Goal: Information Seeking & Learning: Learn about a topic

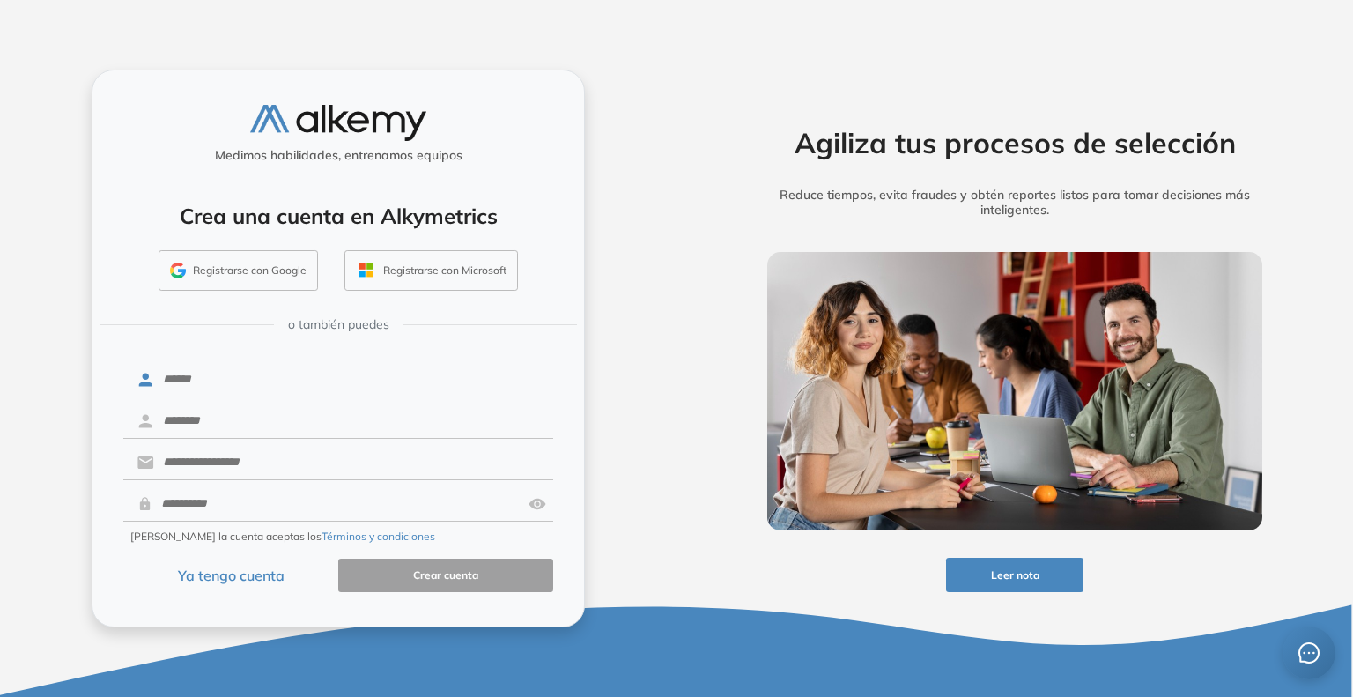
click at [233, 572] on button "Ya tengo cuenta" at bounding box center [230, 576] width 215 height 34
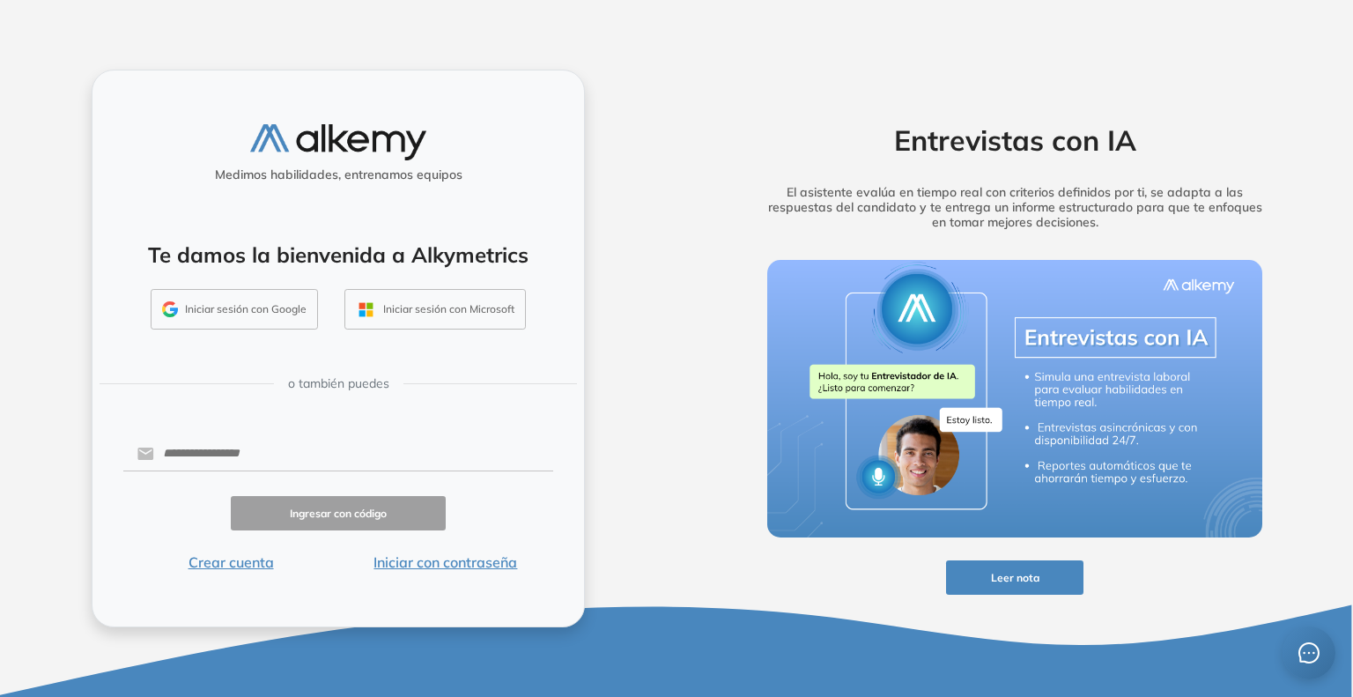
click at [413, 559] on button "Iniciar con contraseña" at bounding box center [445, 561] width 215 height 21
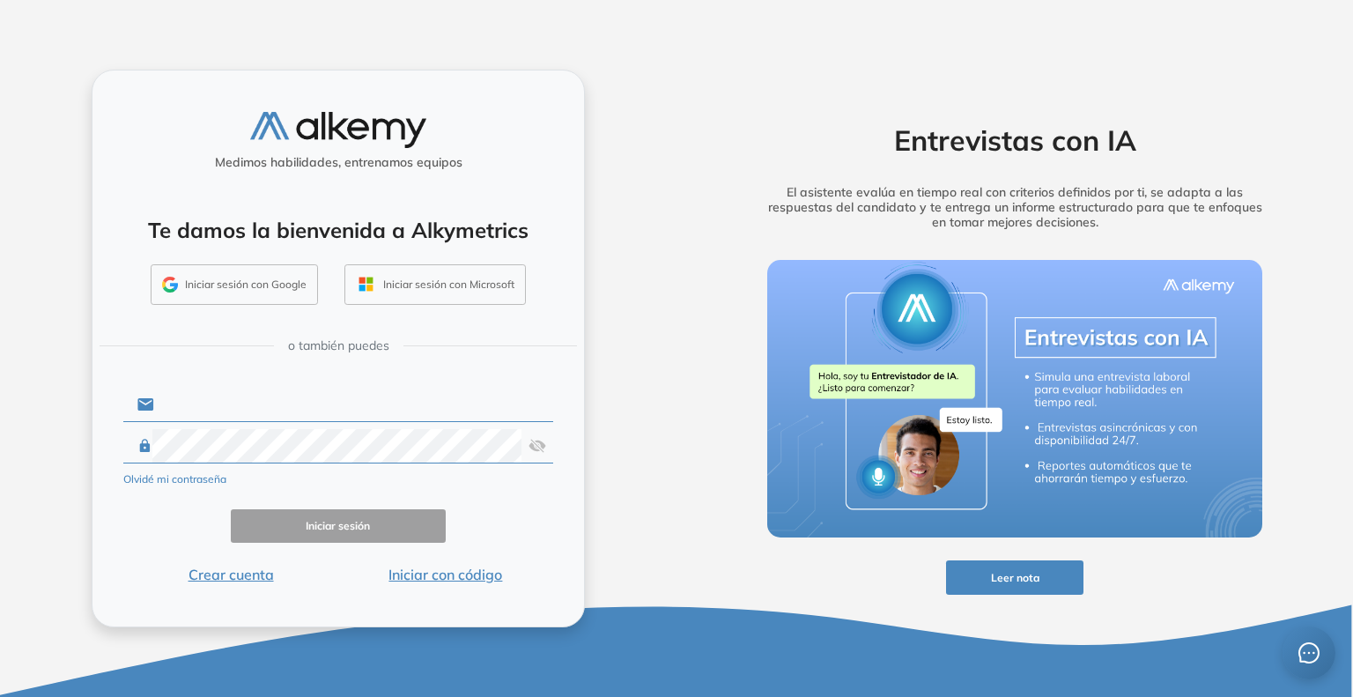
click at [240, 404] on input "text" at bounding box center [353, 404] width 399 height 33
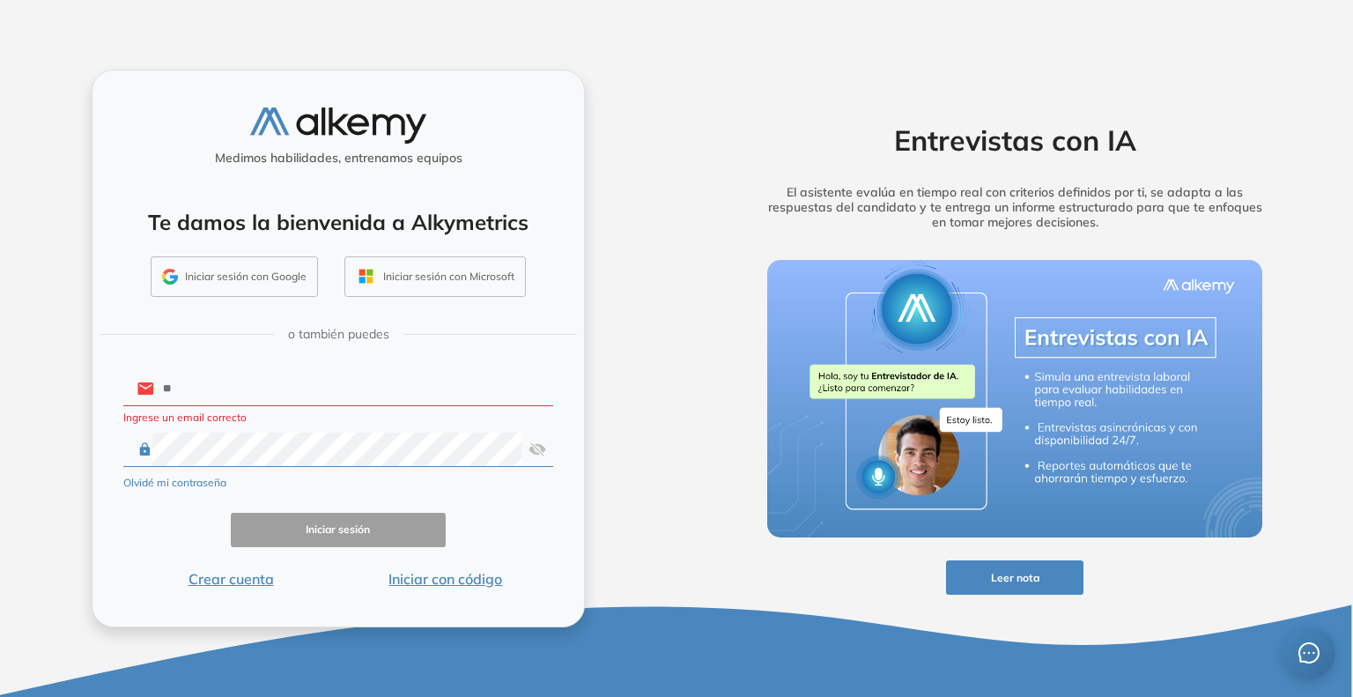
type input "**********"
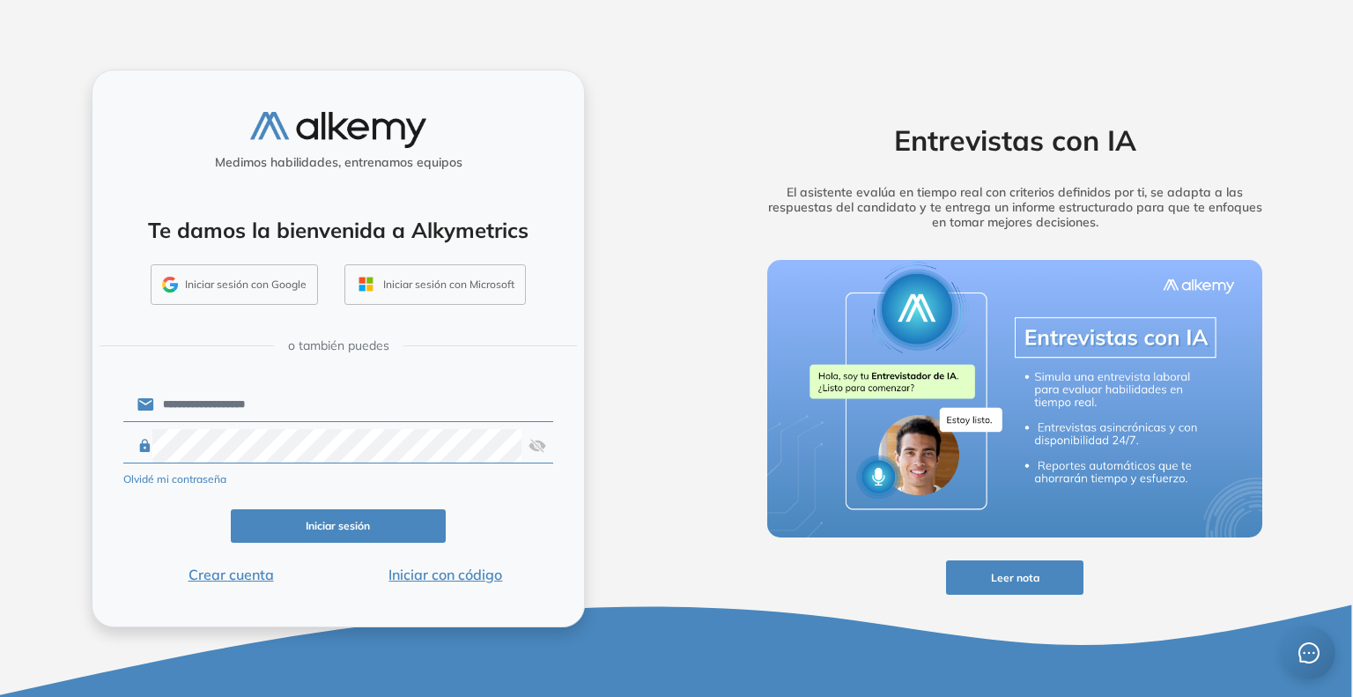
click at [365, 514] on button "Iniciar sesión" at bounding box center [338, 526] width 215 height 34
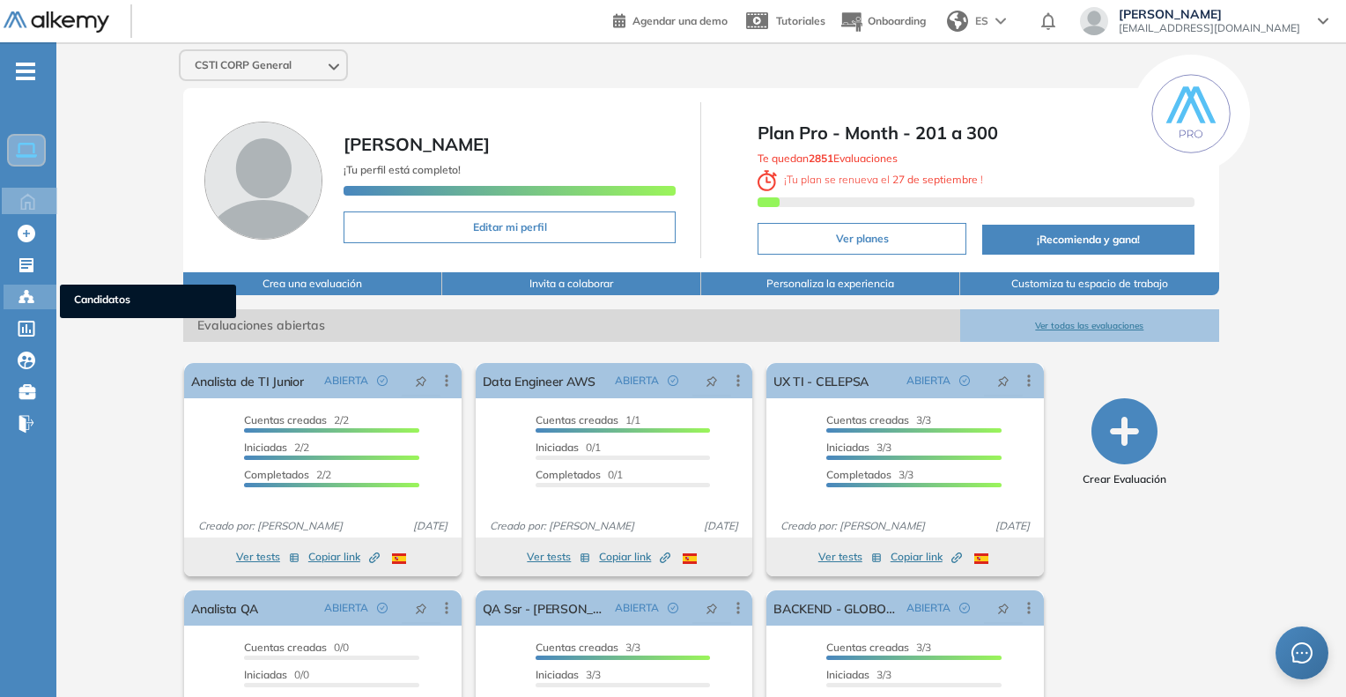
click at [98, 295] on span "Candidatos" at bounding box center [148, 301] width 148 height 19
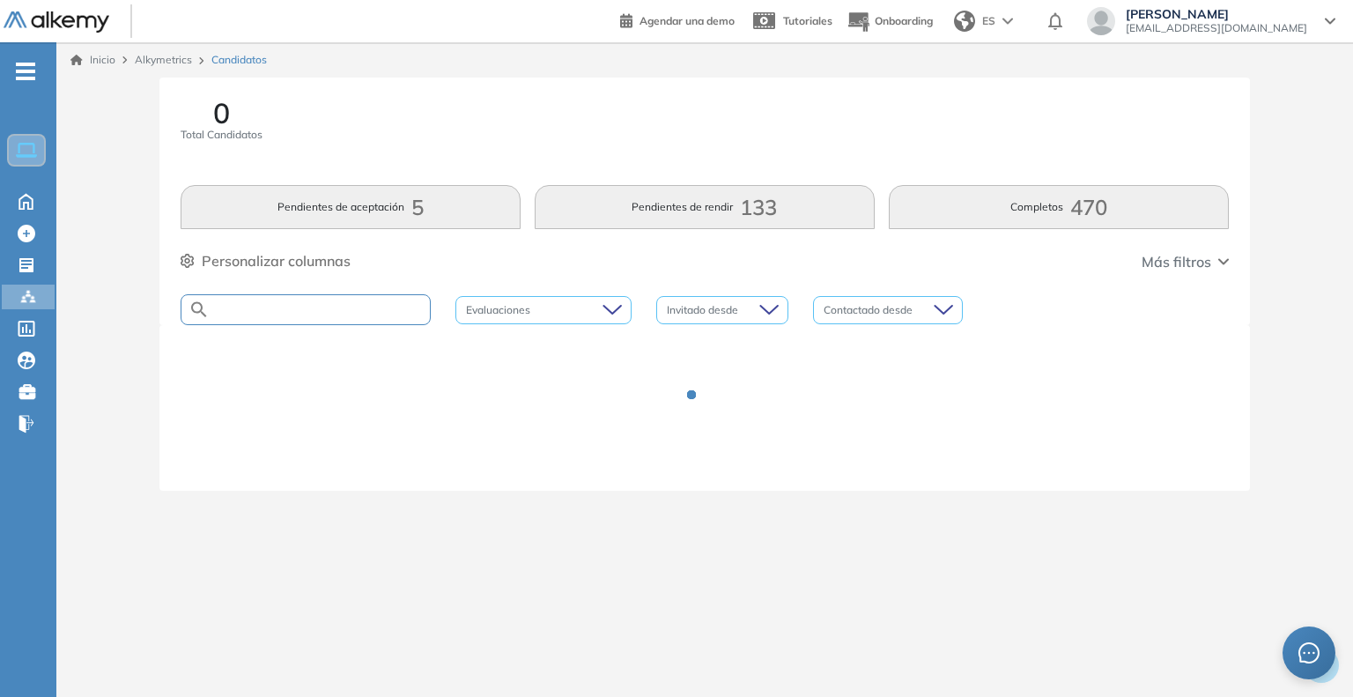
click at [296, 306] on input "text" at bounding box center [320, 309] width 220 height 13
type input "**"
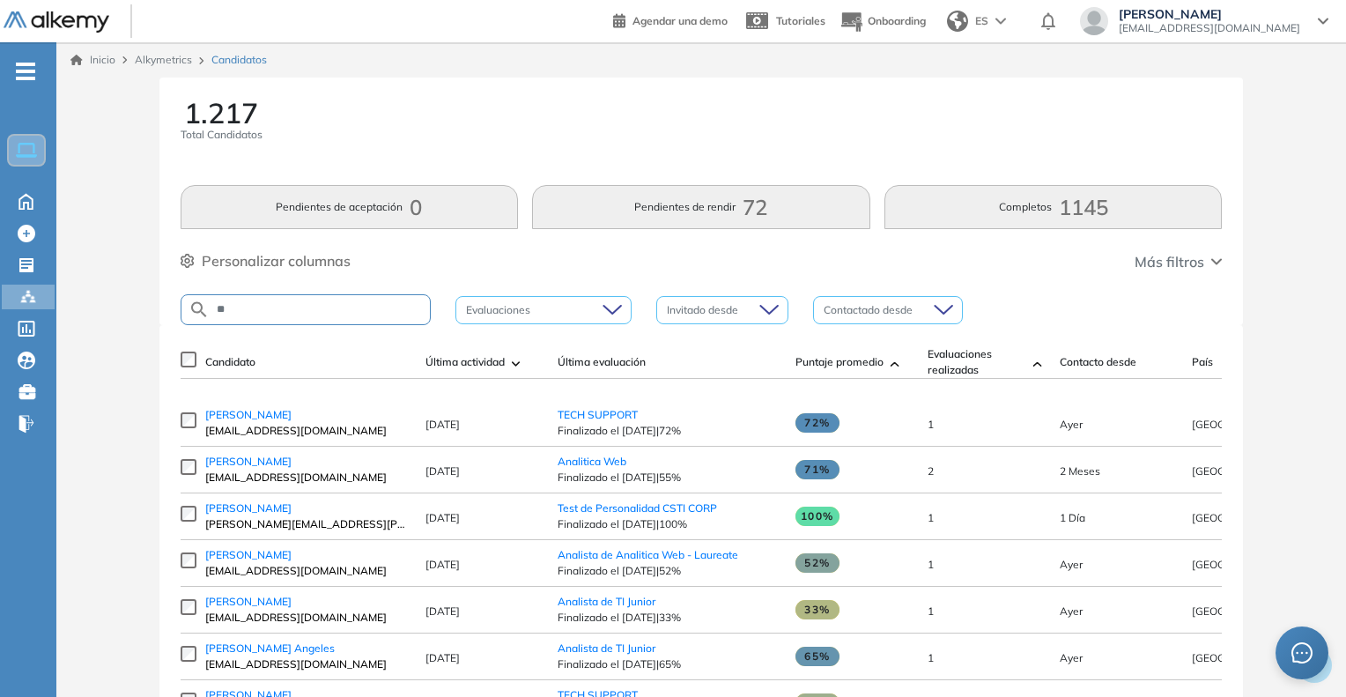
type input "*"
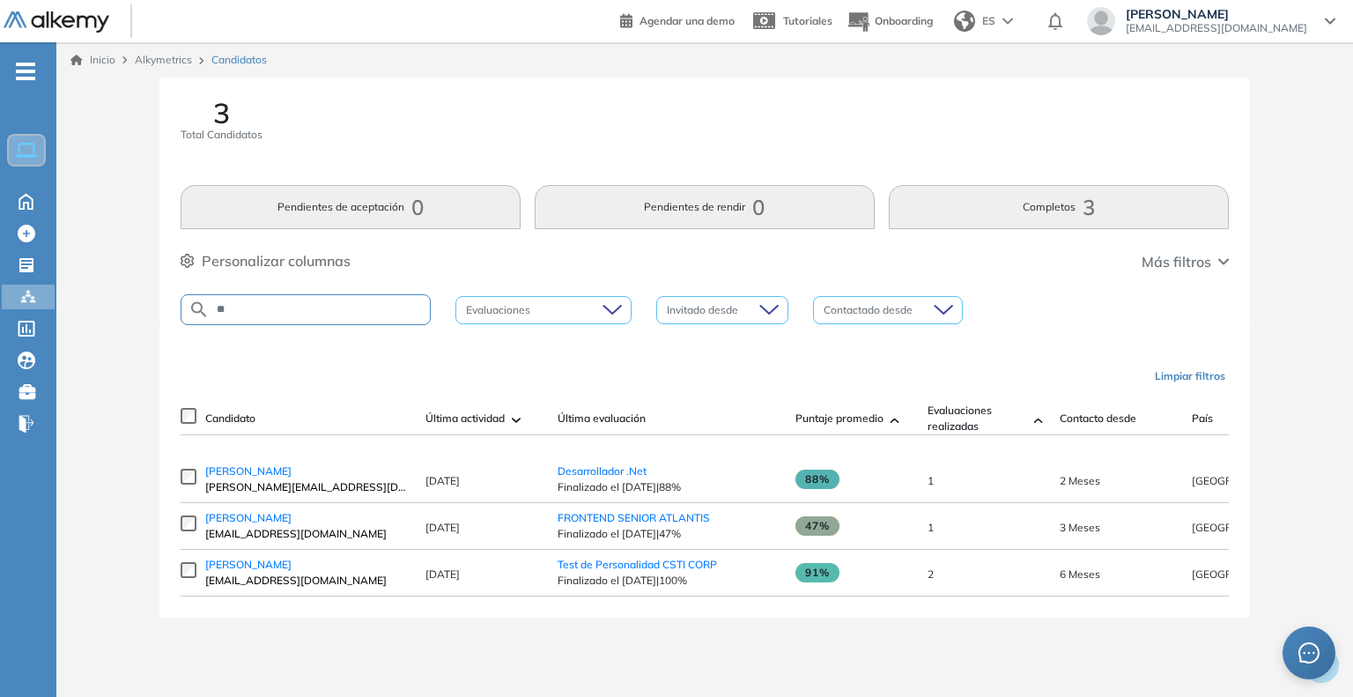
type input "*"
type input "******"
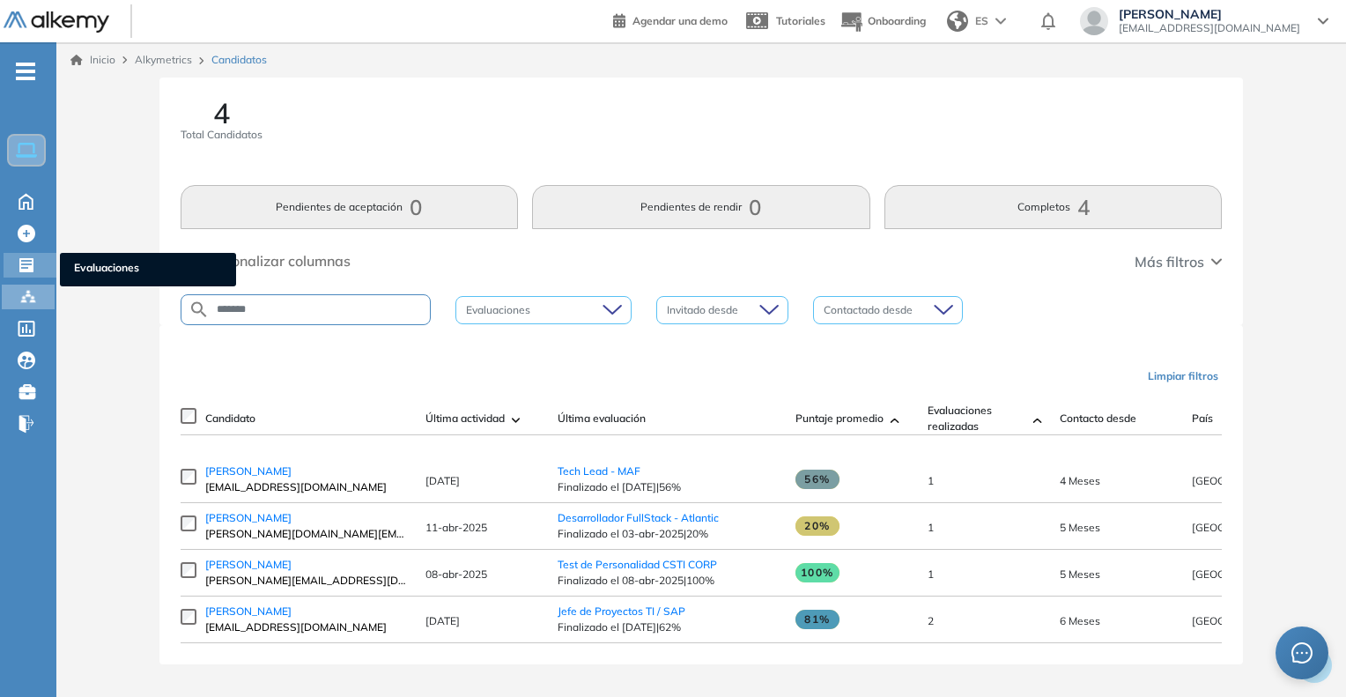
click at [78, 269] on span "Evaluaciones" at bounding box center [148, 269] width 148 height 19
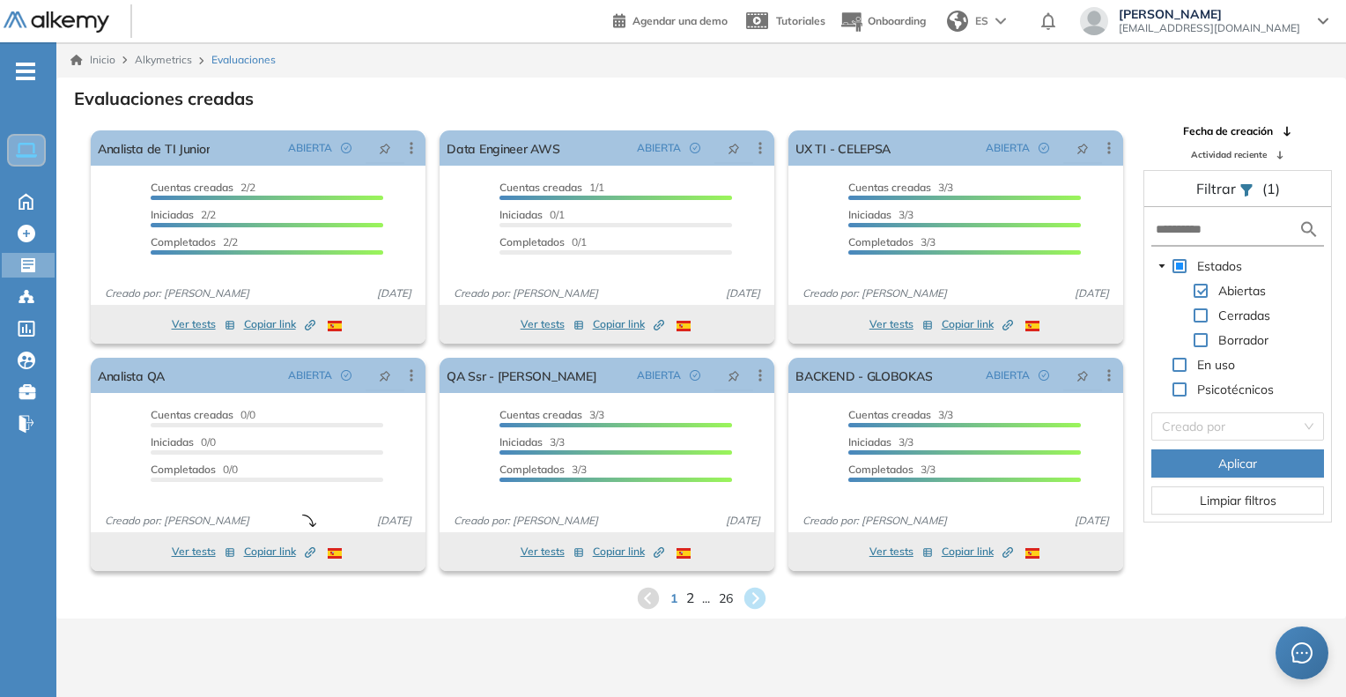
click at [690, 598] on span "2" at bounding box center [689, 598] width 8 height 20
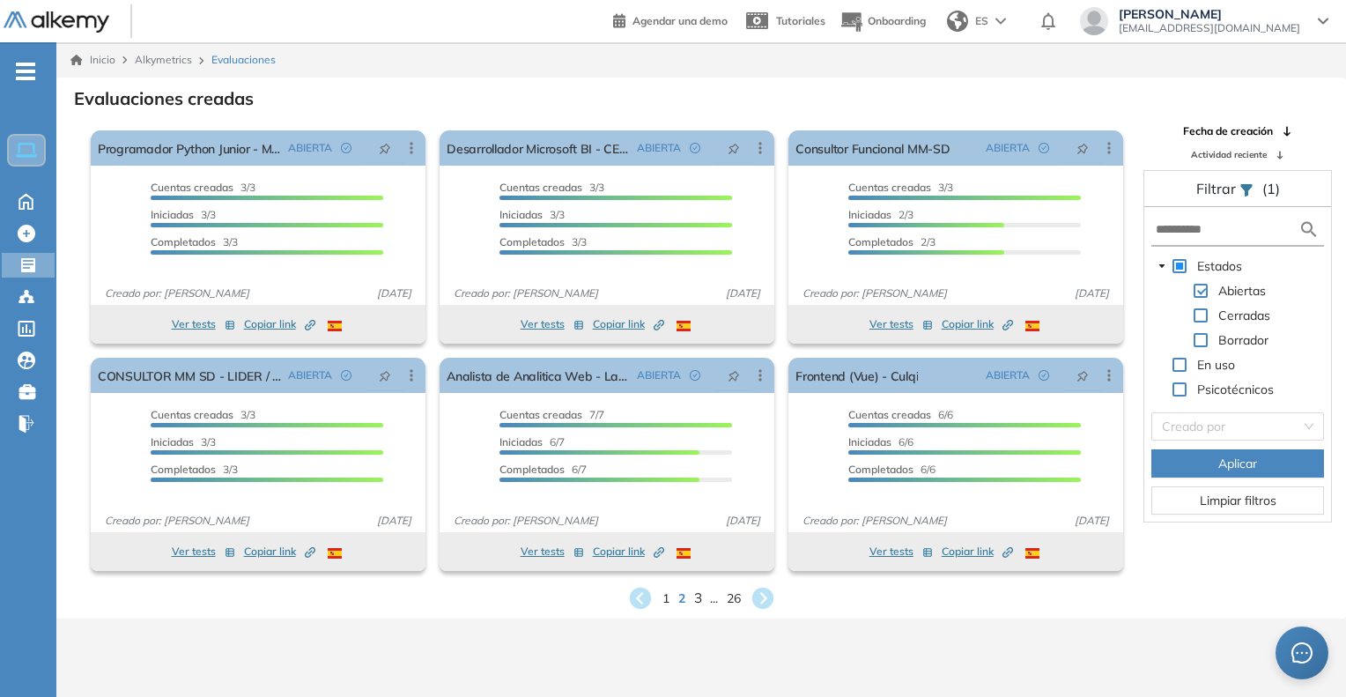
click at [697, 598] on span "3" at bounding box center [697, 598] width 8 height 20
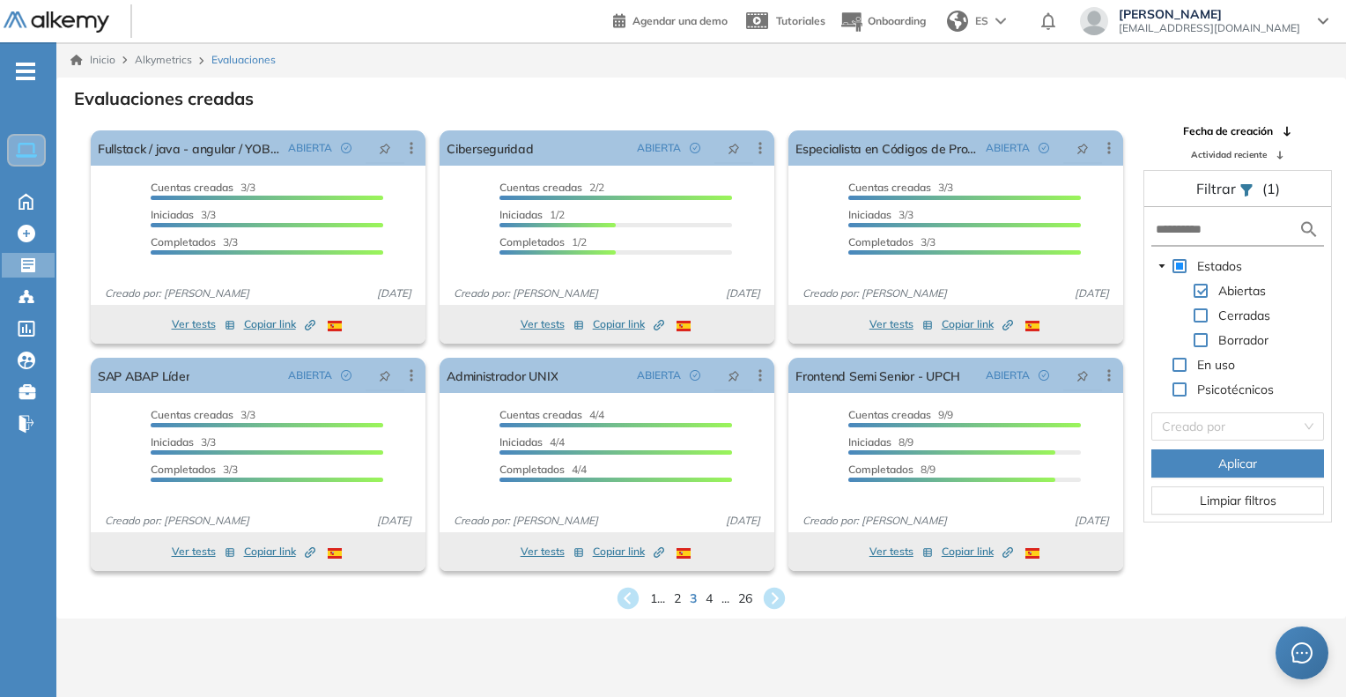
click at [713, 600] on div "1 ... 2 3 4 ... 26" at bounding box center [700, 598] width 1261 height 26
click at [712, 600] on span "4" at bounding box center [710, 598] width 8 height 20
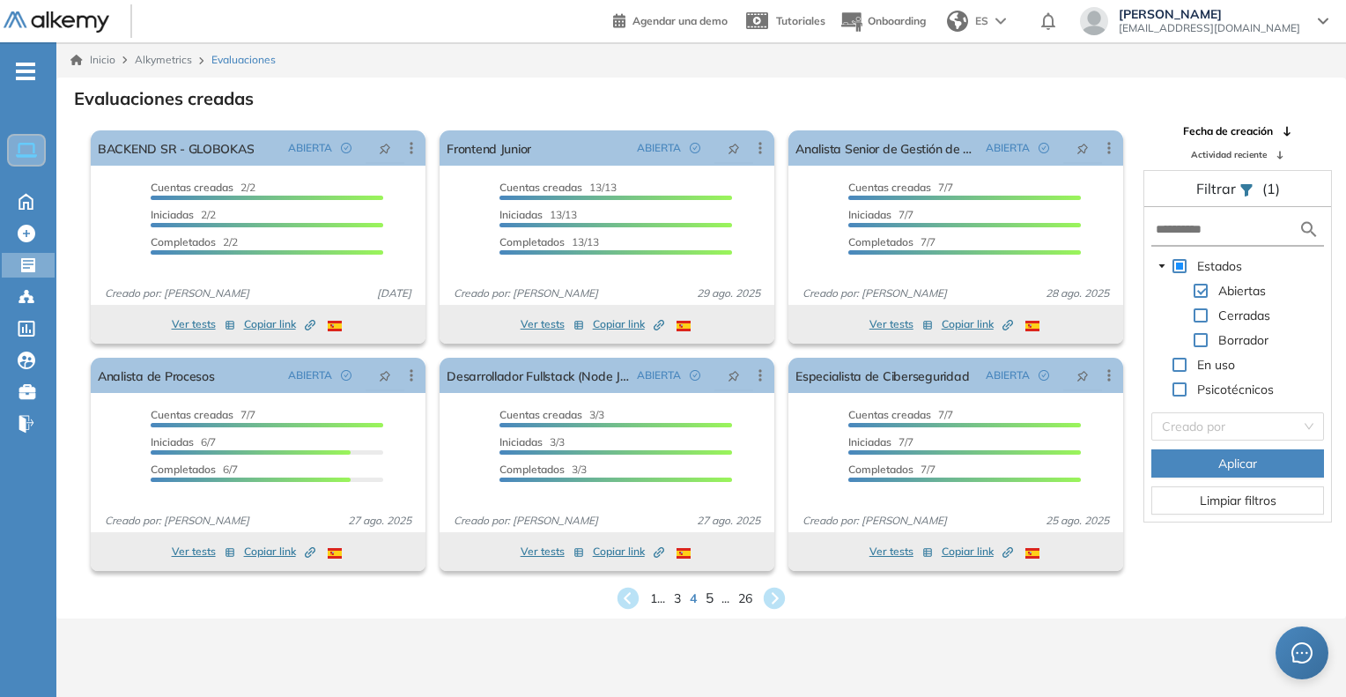
click at [707, 604] on span "5" at bounding box center [710, 598] width 8 height 20
click at [707, 604] on span "6" at bounding box center [710, 598] width 8 height 20
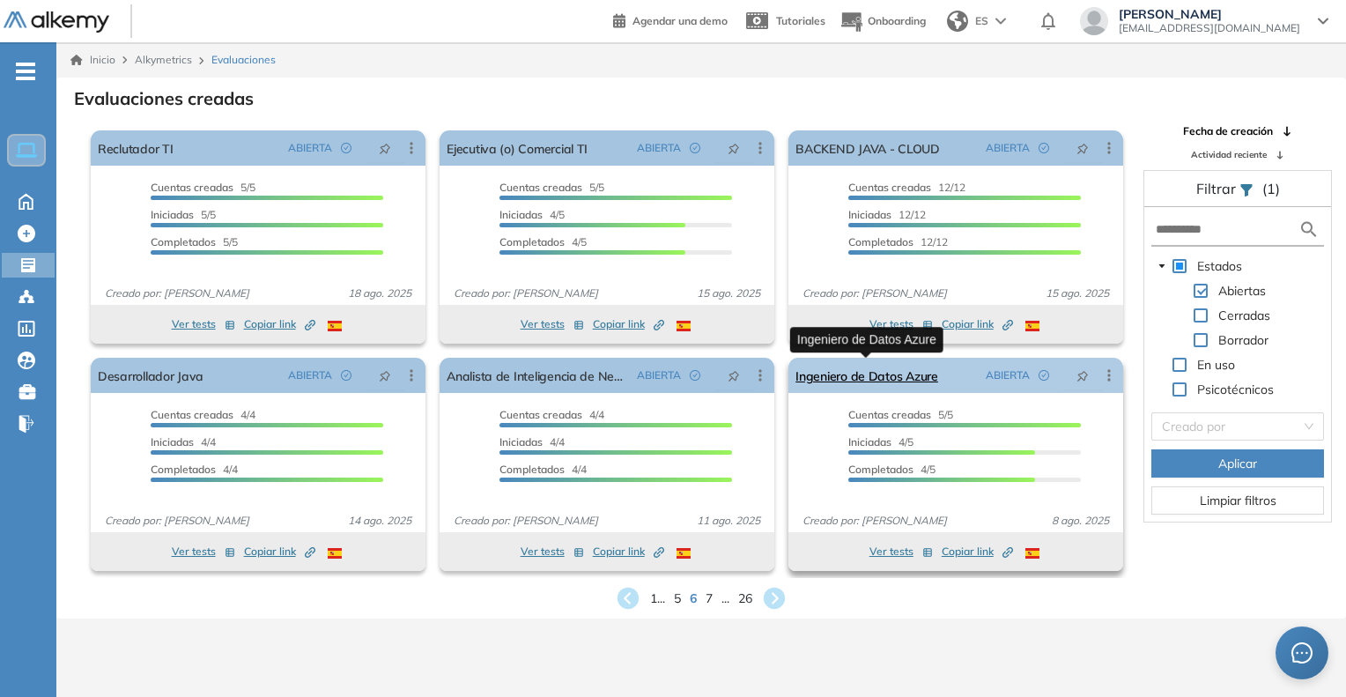
click at [871, 386] on link "Ingeniero de Datos Azure" at bounding box center [866, 375] width 143 height 35
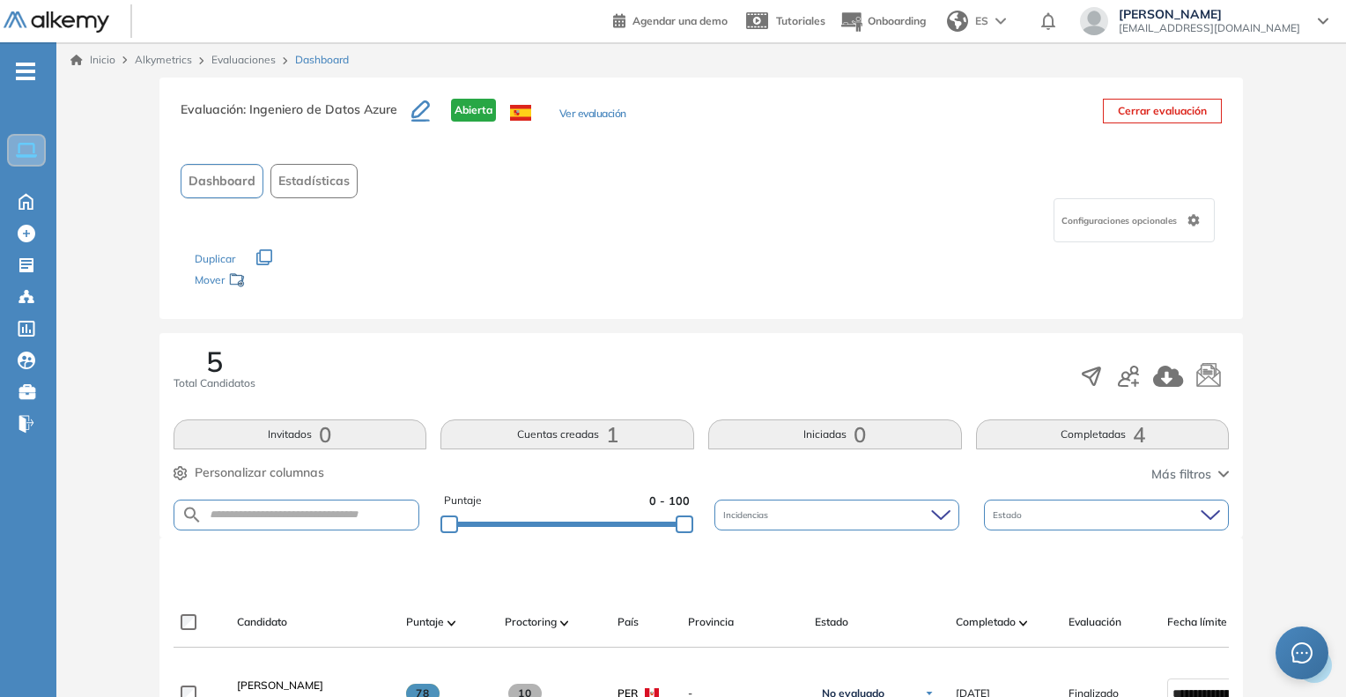
click at [243, 62] on link "Evaluaciones" at bounding box center [243, 59] width 64 height 13
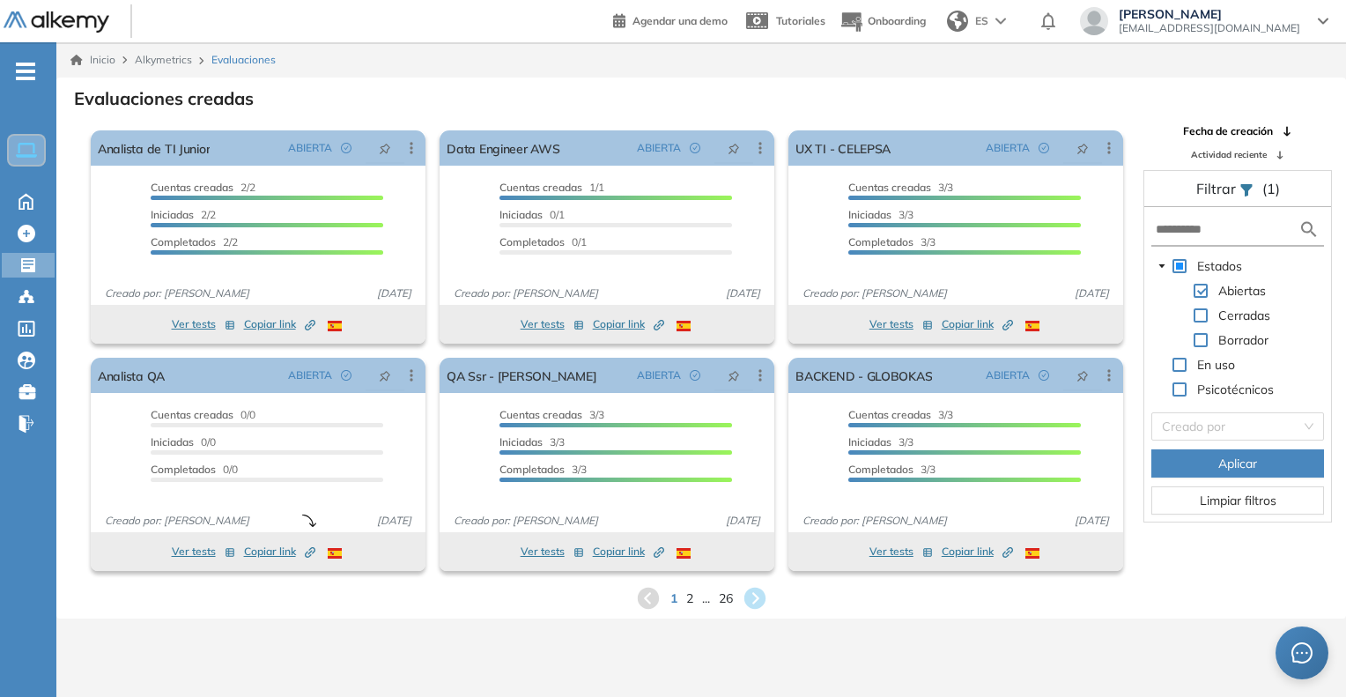
click at [698, 592] on div "1 2 ... 26" at bounding box center [700, 598] width 1261 height 26
click at [691, 602] on span "2" at bounding box center [689, 598] width 8 height 20
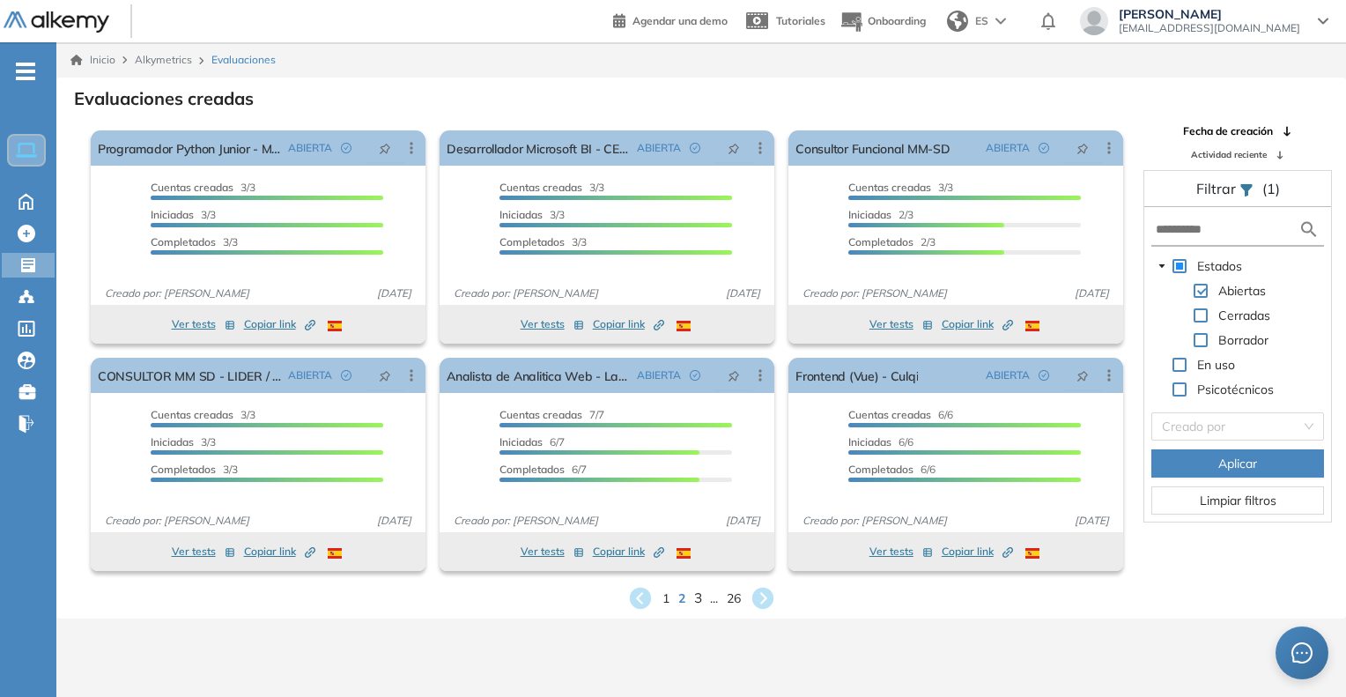
click at [696, 572] on div "El proctoring será activado ¡Importante!: Los usuarios que ya realizaron la eva…" at bounding box center [607, 464] width 349 height 227
click at [696, 602] on span "3" at bounding box center [697, 598] width 8 height 20
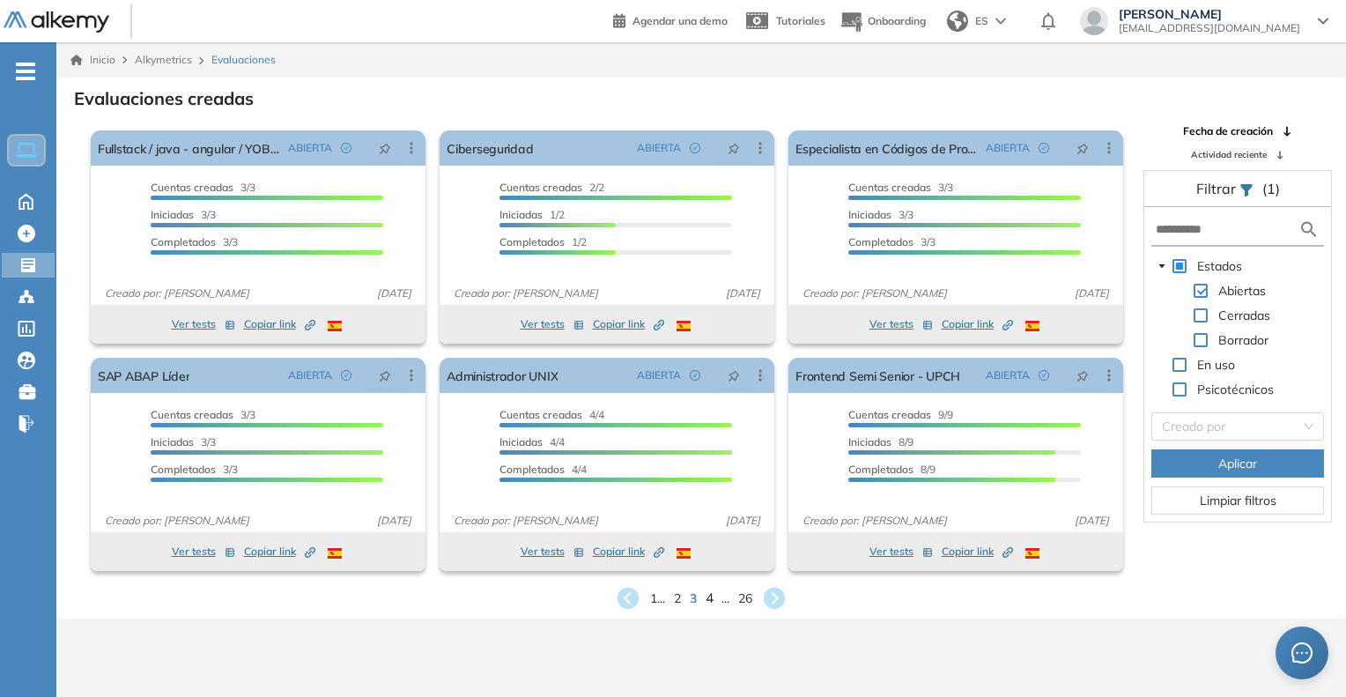
click at [709, 601] on span "4" at bounding box center [710, 598] width 8 height 20
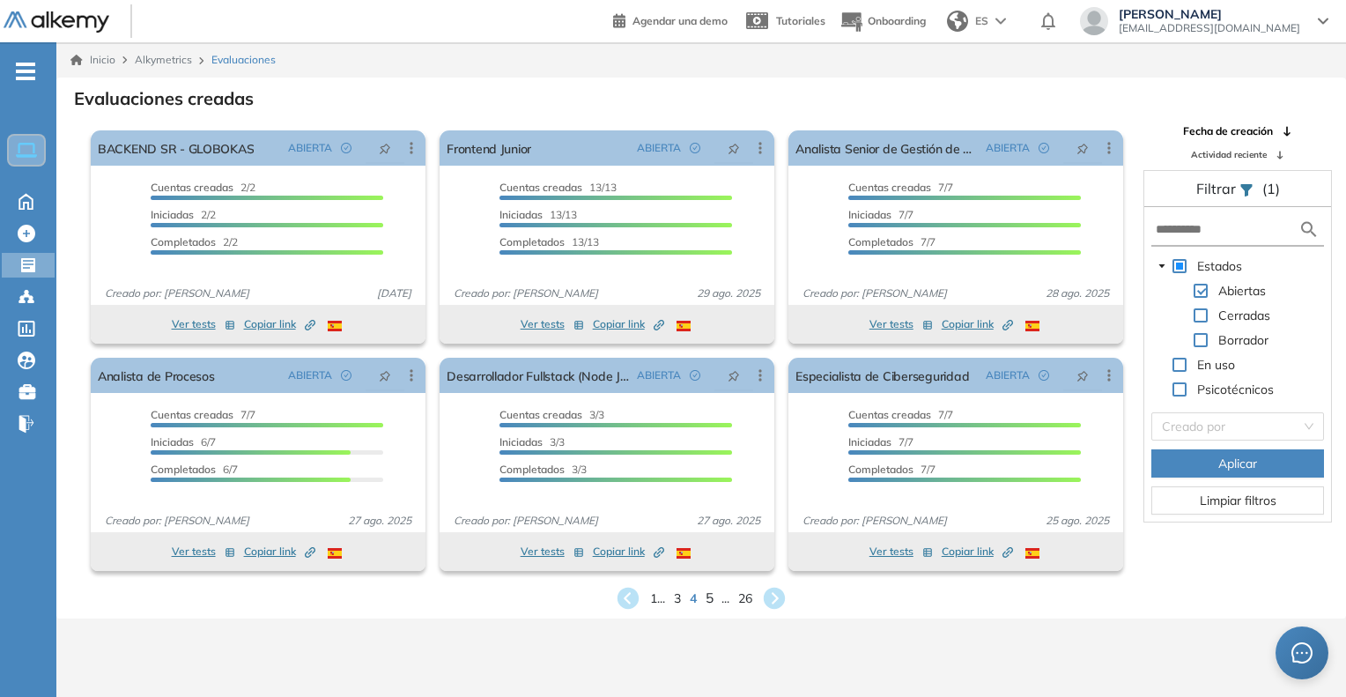
click at [710, 571] on div "El proctoring será activado ¡Importante!: Los usuarios que ya realizaron la eva…" at bounding box center [607, 464] width 349 height 227
click at [714, 599] on div "1 ... 3 4 5 ... 26" at bounding box center [700, 598] width 1261 height 26
click at [714, 601] on div "1 ... 3 4 5 ... 26" at bounding box center [700, 598] width 1261 height 26
click at [708, 602] on span "5" at bounding box center [710, 598] width 8 height 20
click at [706, 597] on span "6" at bounding box center [710, 598] width 8 height 20
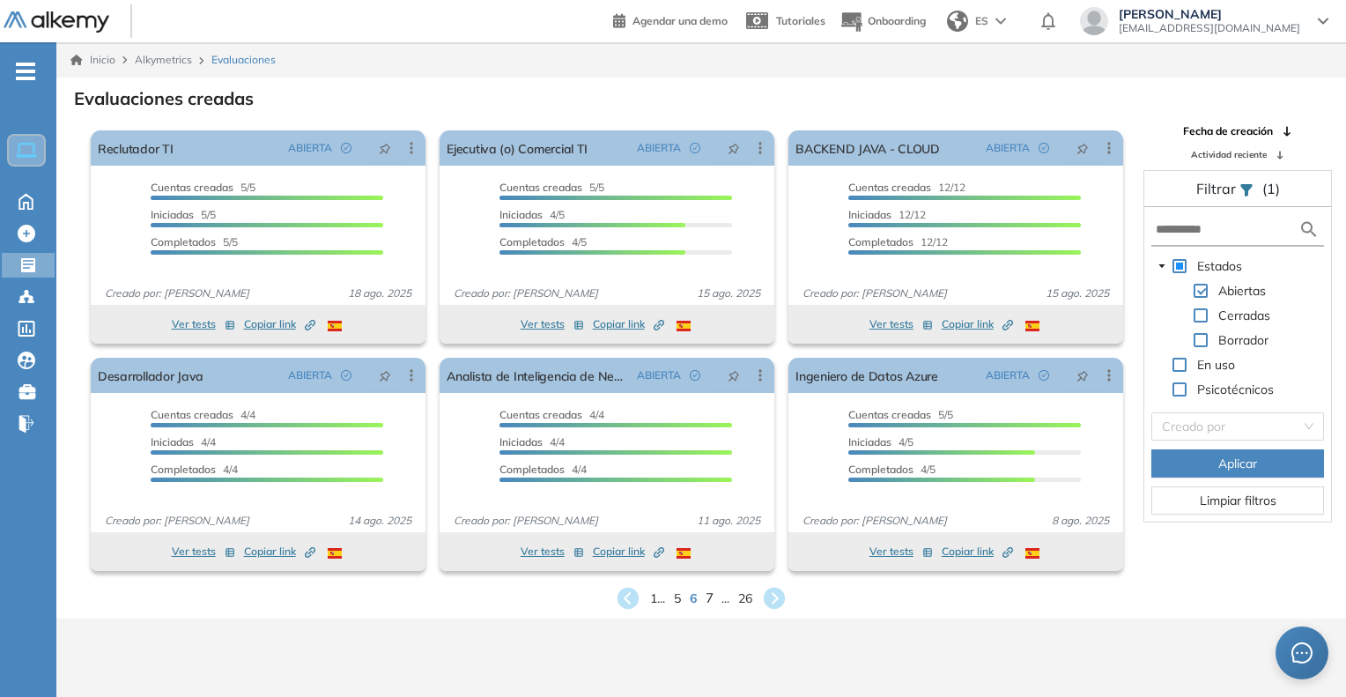
click at [712, 599] on span "7" at bounding box center [710, 598] width 8 height 20
click at [707, 595] on span "8" at bounding box center [710, 598] width 8 height 20
click at [709, 598] on span "9" at bounding box center [710, 598] width 8 height 20
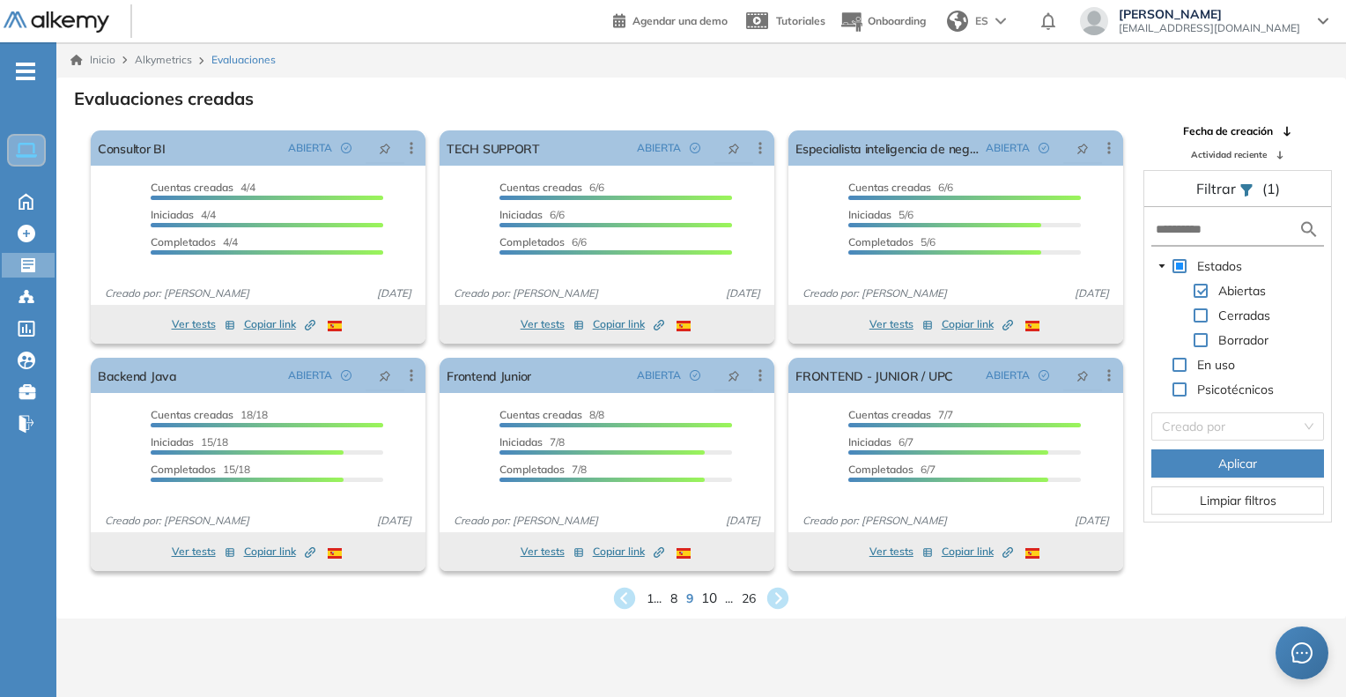
click at [710, 599] on span "10" at bounding box center [709, 598] width 16 height 20
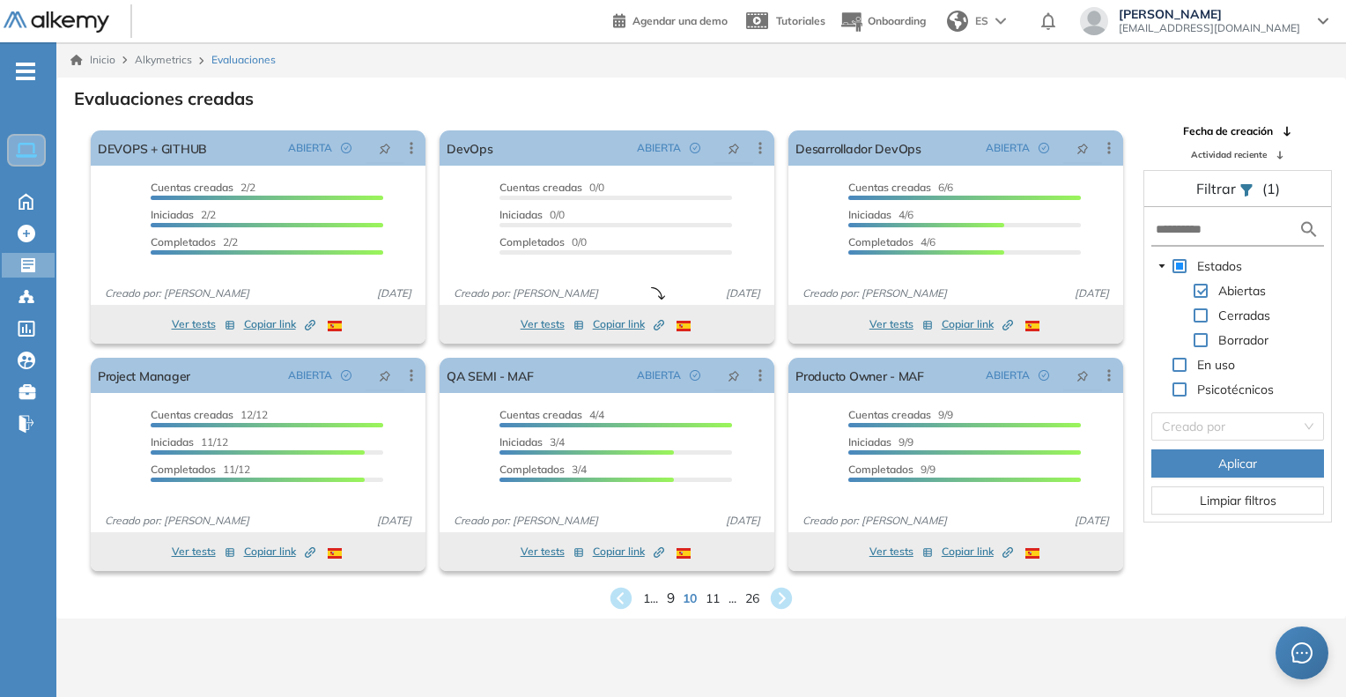
click at [668, 597] on span "9" at bounding box center [671, 598] width 8 height 20
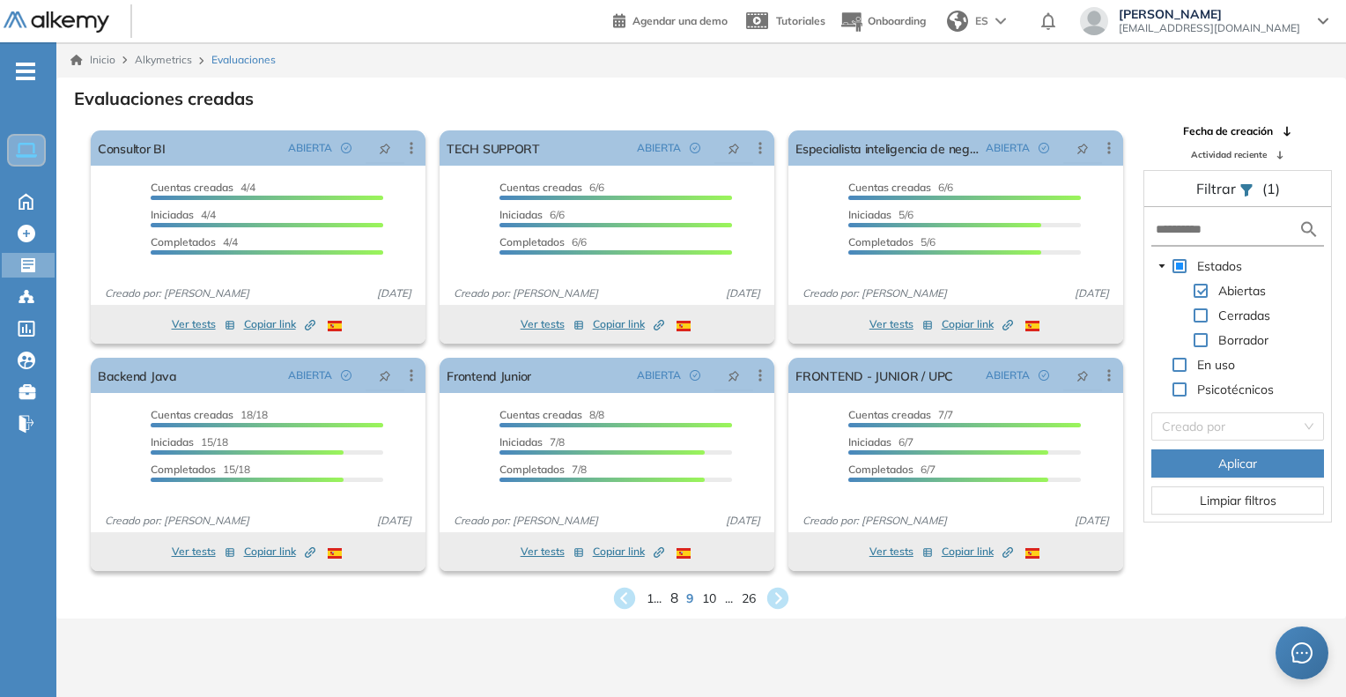
click at [677, 599] on span "8" at bounding box center [674, 598] width 8 height 20
click at [677, 600] on span "7" at bounding box center [678, 598] width 8 height 20
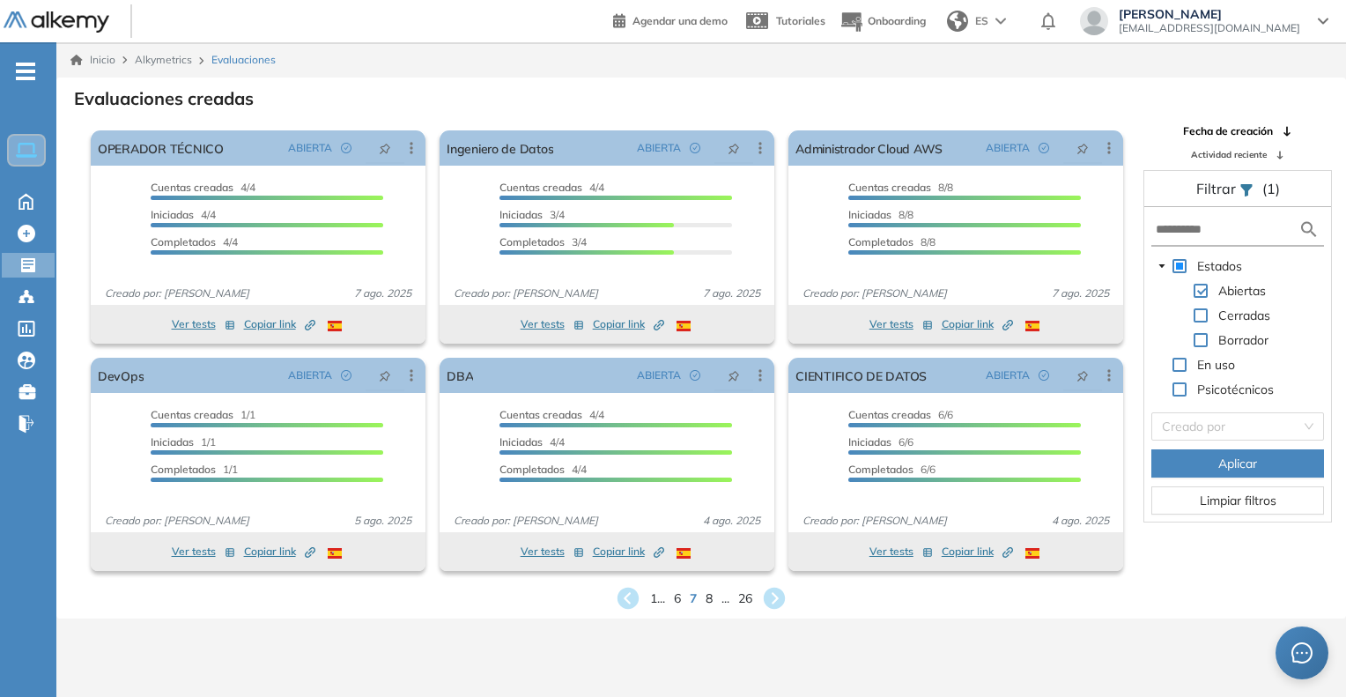
click at [680, 602] on div "1 ... 6 7 8 ... 26" at bounding box center [700, 598] width 1261 height 26
click at [677, 597] on span "6" at bounding box center [678, 598] width 8 height 20
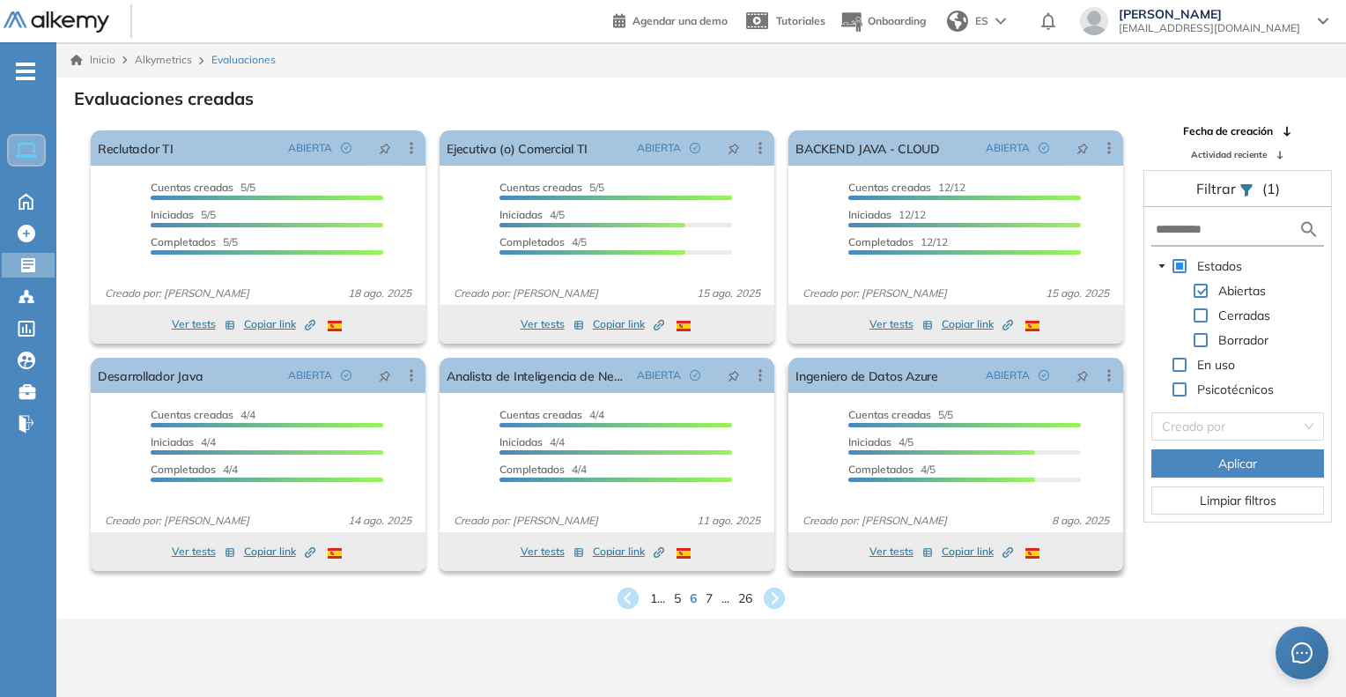
click at [1001, 552] on span "Copiar link Created by potrace 1.16, written by Peter Selinger 2001-2019" at bounding box center [977, 552] width 71 height 16
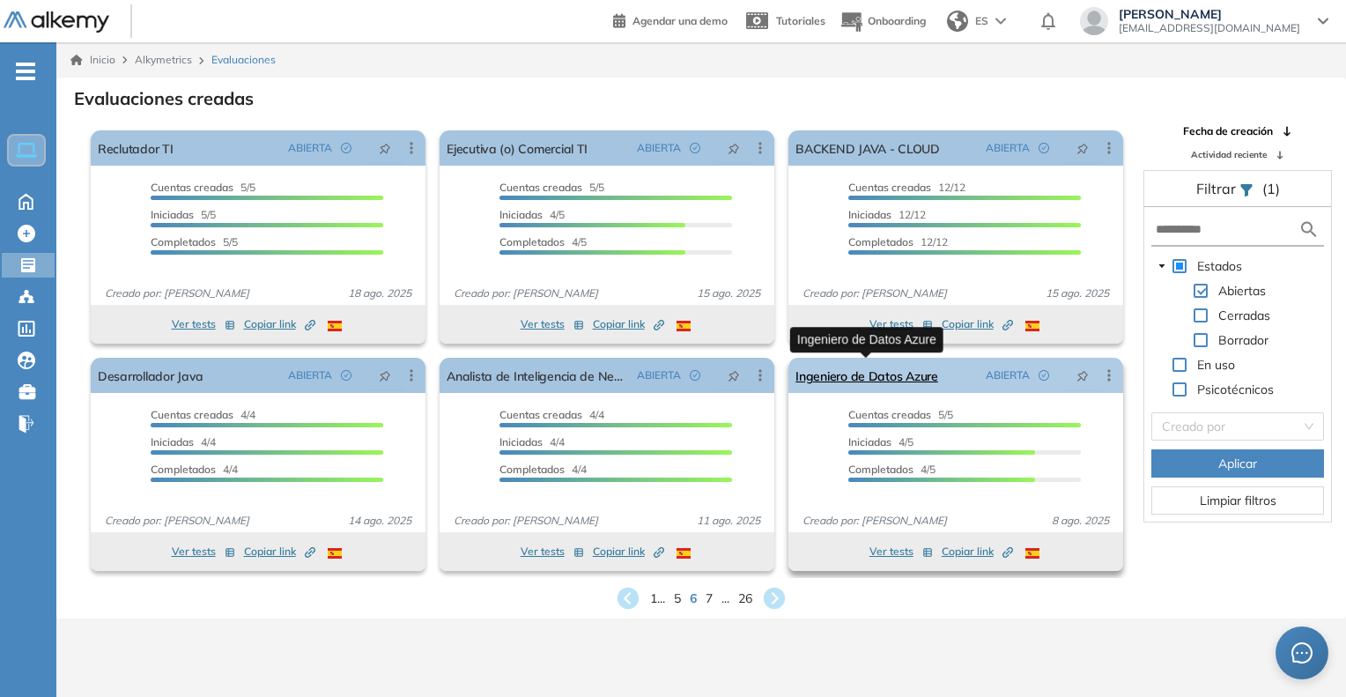
click at [838, 386] on link "Ingeniero de Datos Azure" at bounding box center [866, 375] width 143 height 35
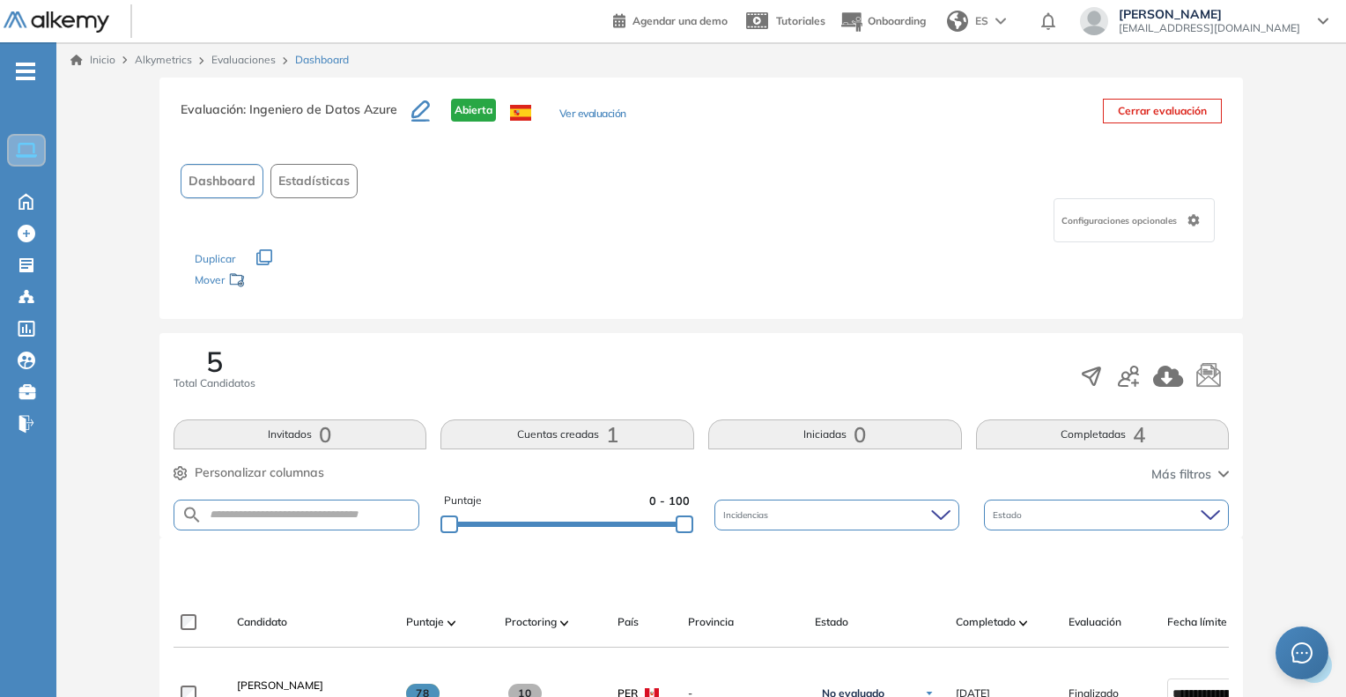
click at [585, 110] on button "Ver evaluación" at bounding box center [592, 115] width 67 height 18
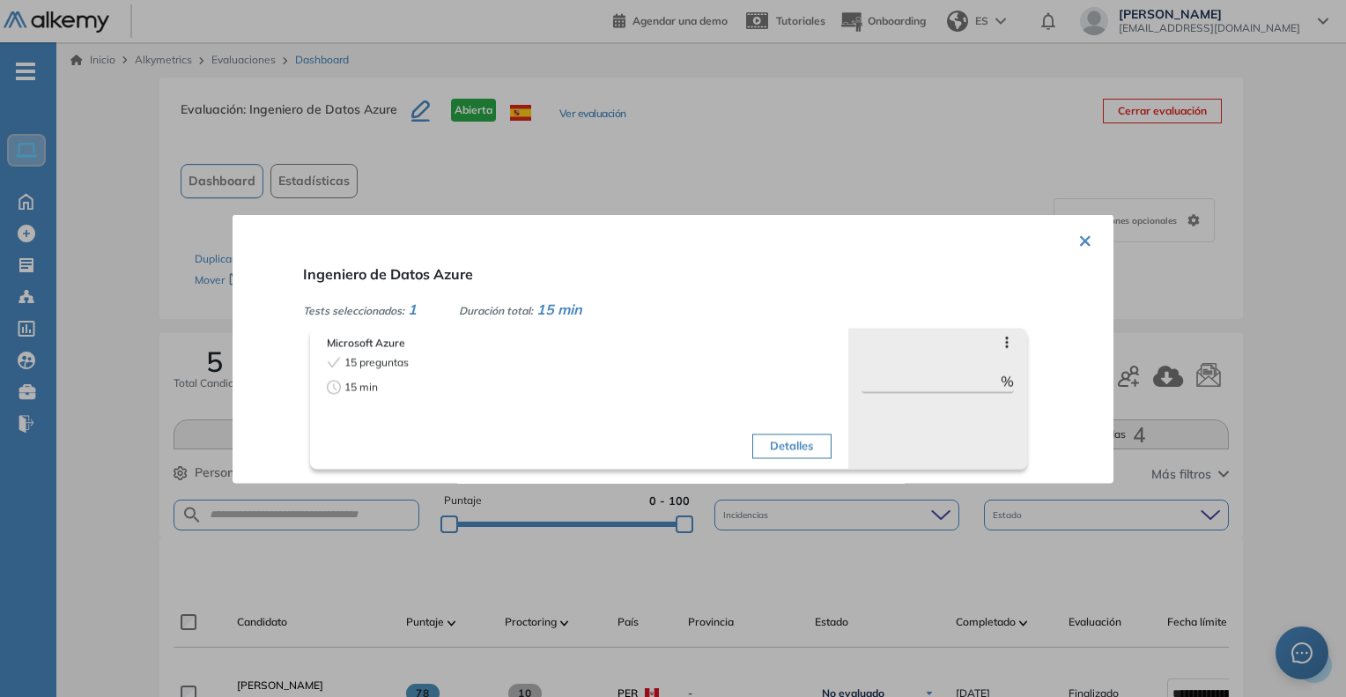
click at [1078, 255] on button "×" at bounding box center [1085, 238] width 14 height 34
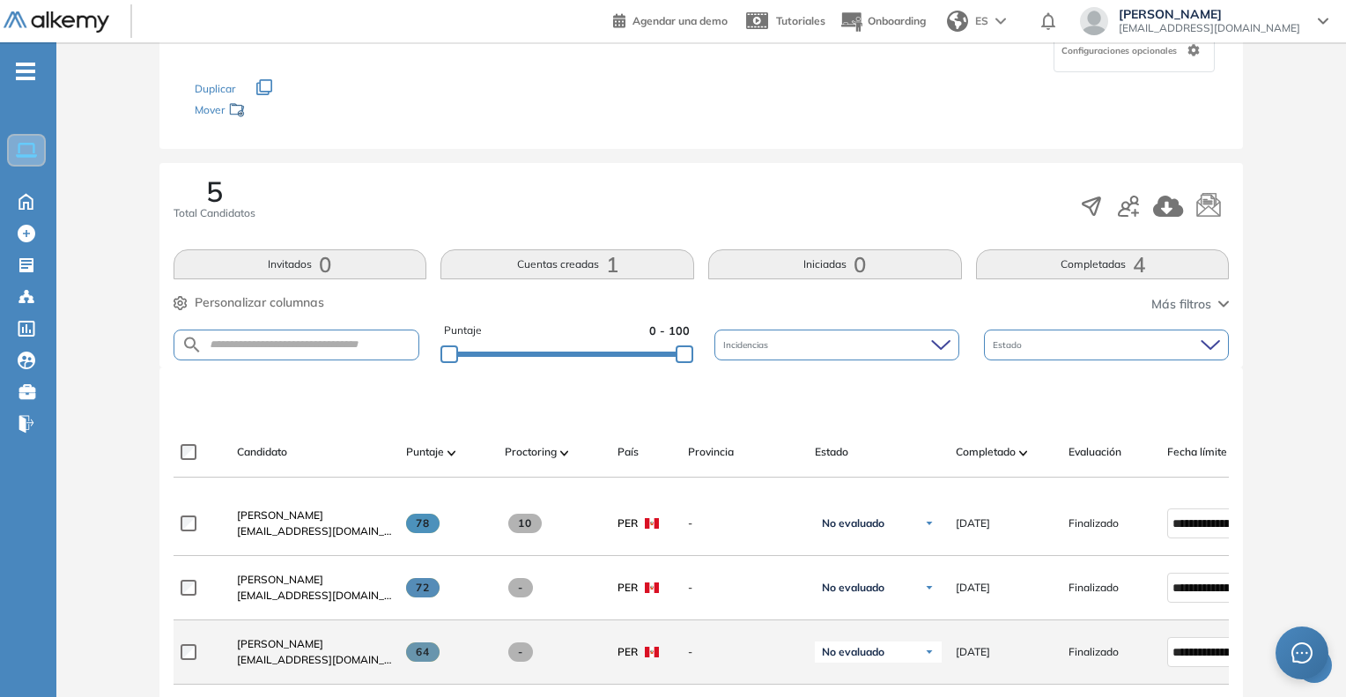
scroll to position [440, 0]
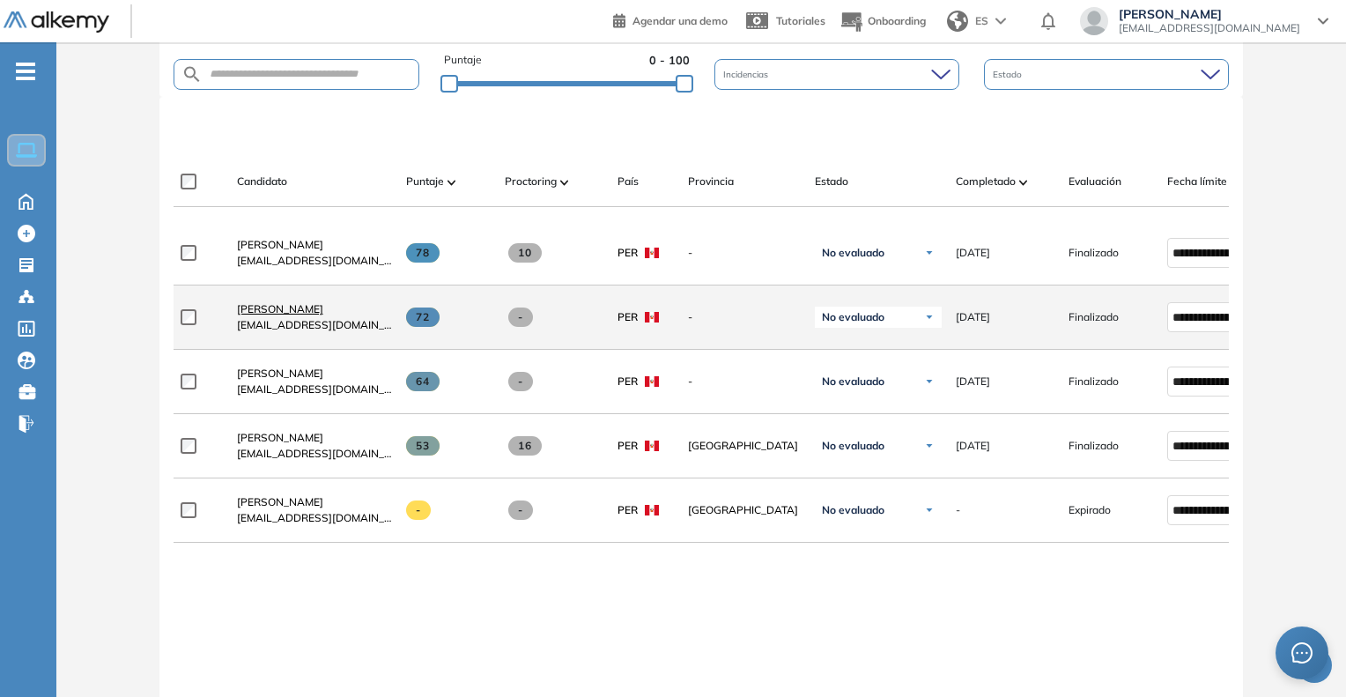
click at [253, 315] on span "GusTavo Lopez" at bounding box center [280, 308] width 86 height 13
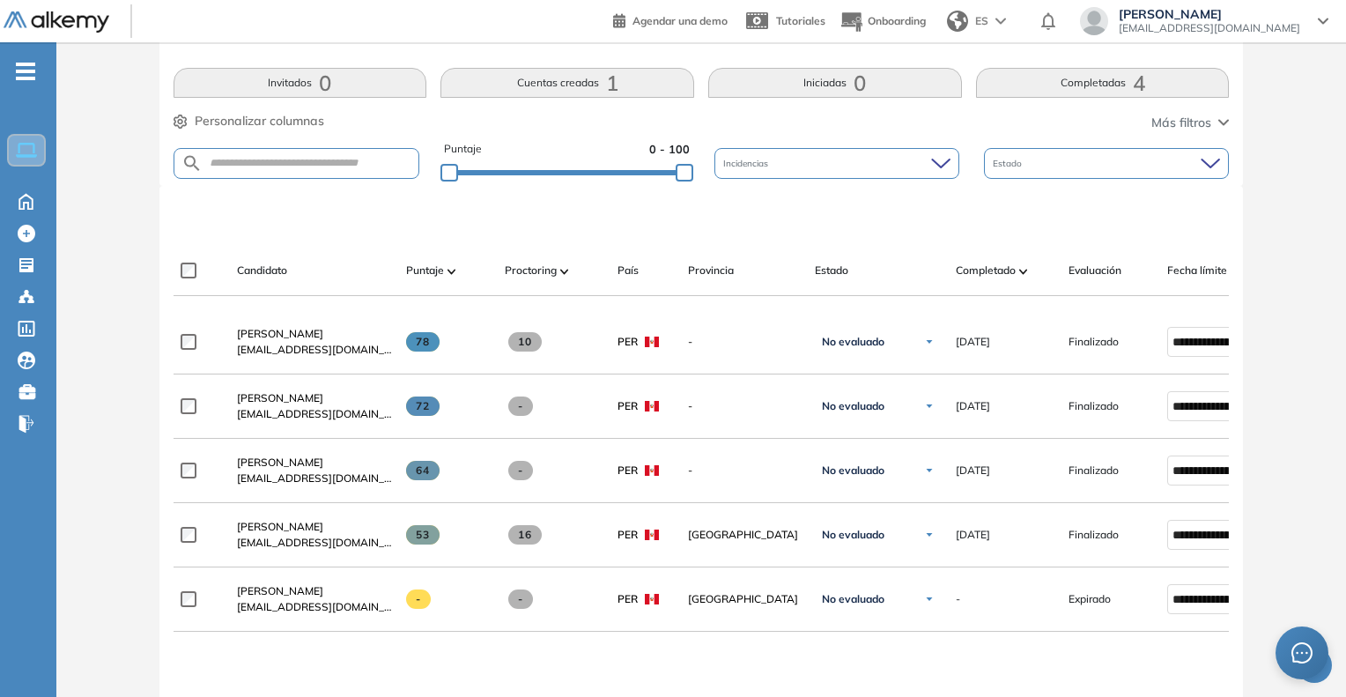
scroll to position [352, 0]
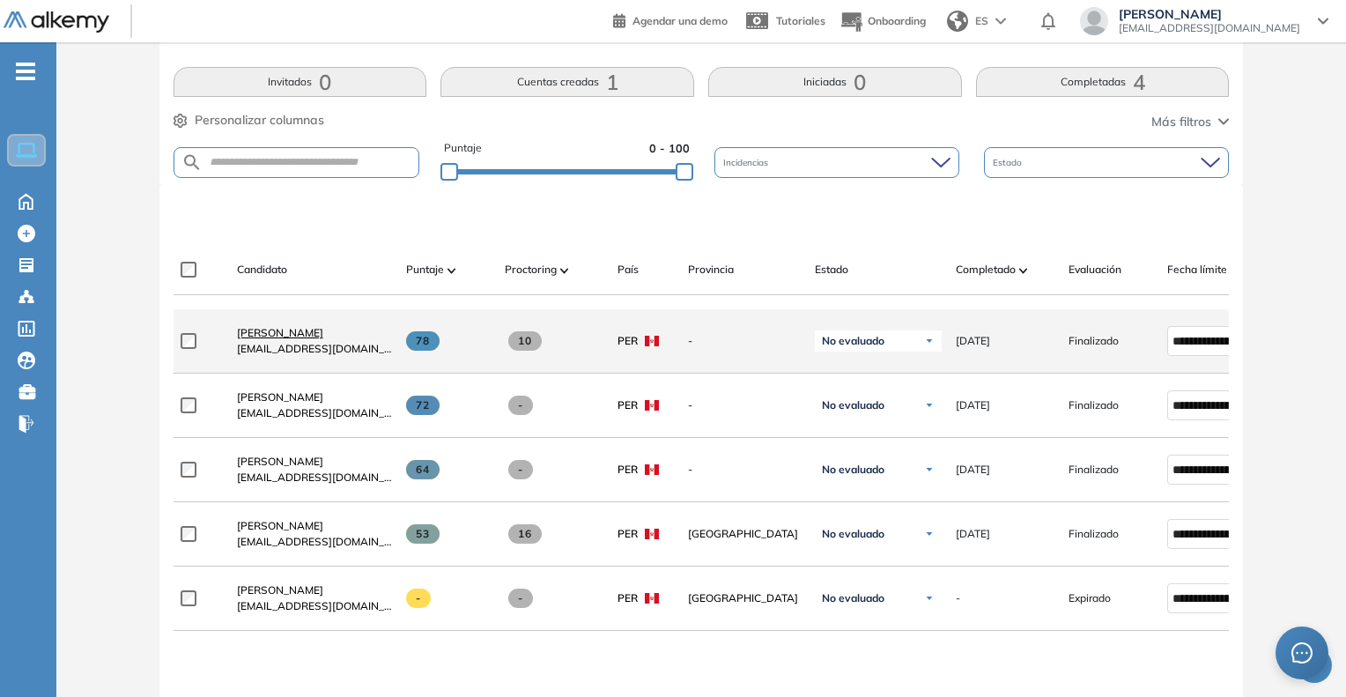
click at [248, 339] on span "Jimmy Boza" at bounding box center [280, 332] width 86 height 13
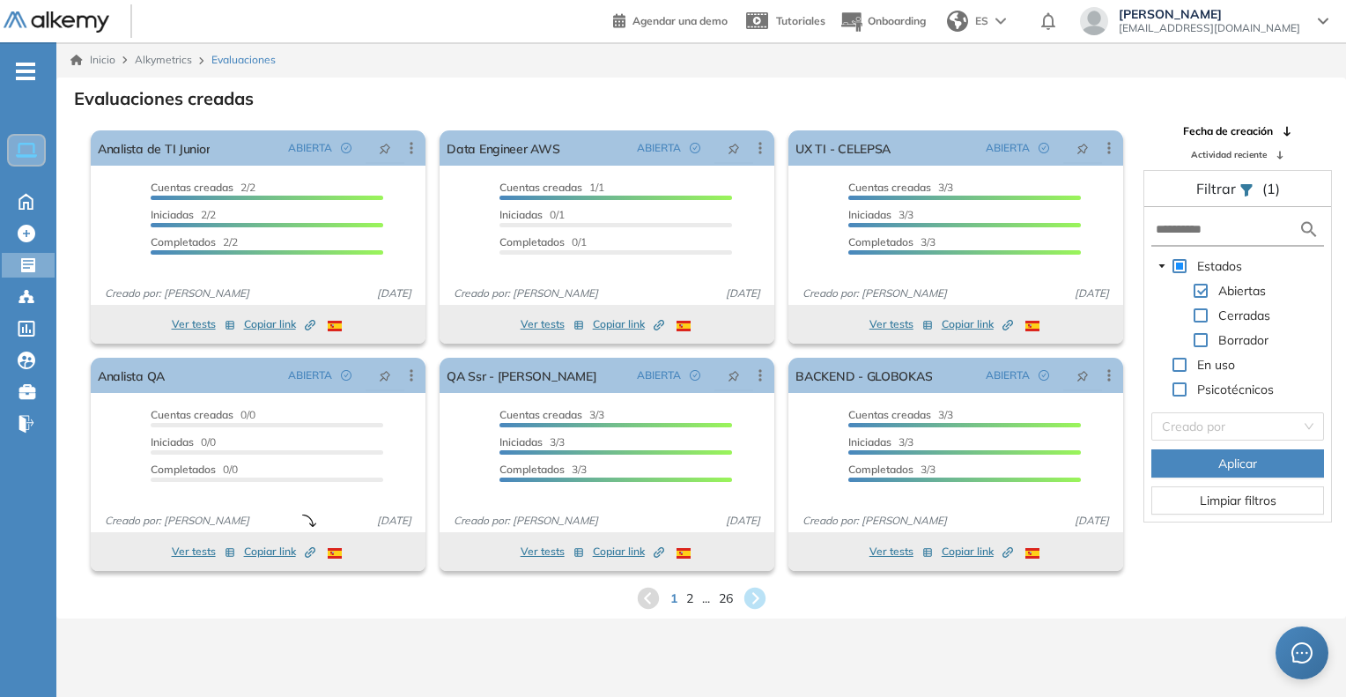
click at [684, 598] on div "1 2 ... 26" at bounding box center [700, 598] width 1261 height 26
click at [691, 598] on span "2" at bounding box center [689, 598] width 8 height 20
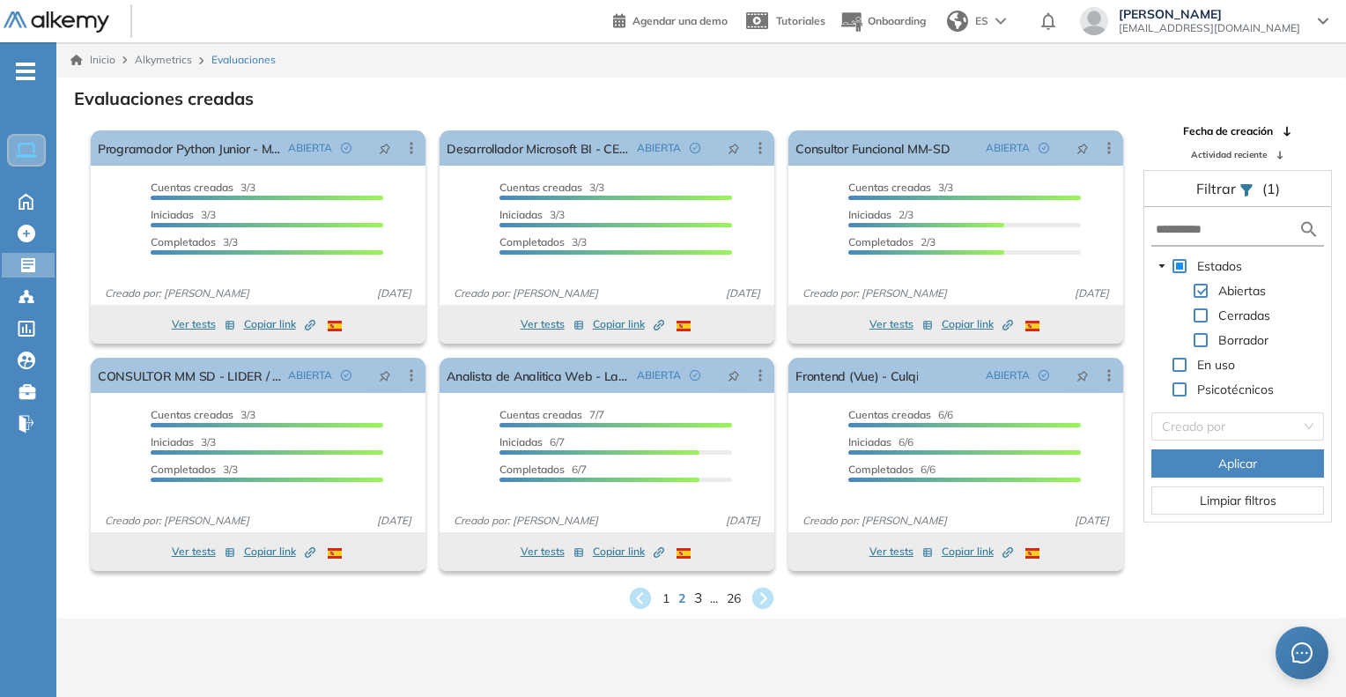
click at [697, 602] on span "3" at bounding box center [697, 598] width 8 height 20
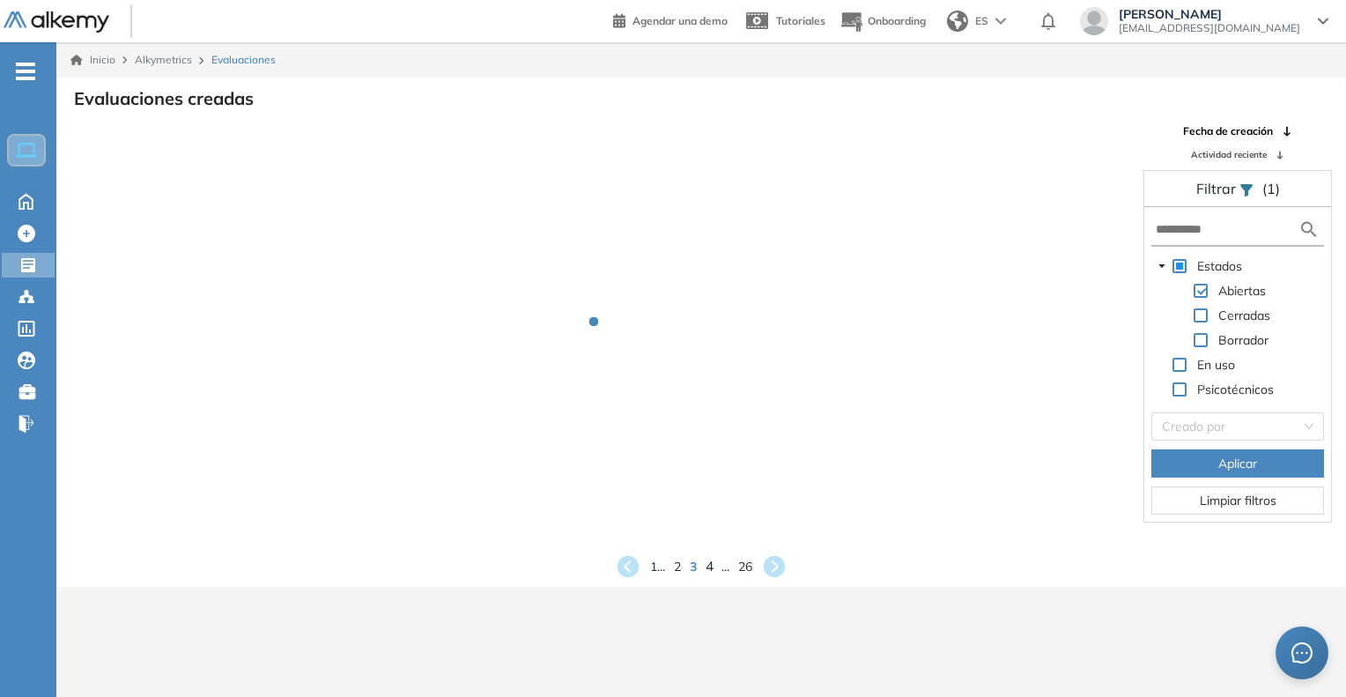
click at [707, 564] on span "4" at bounding box center [710, 566] width 8 height 20
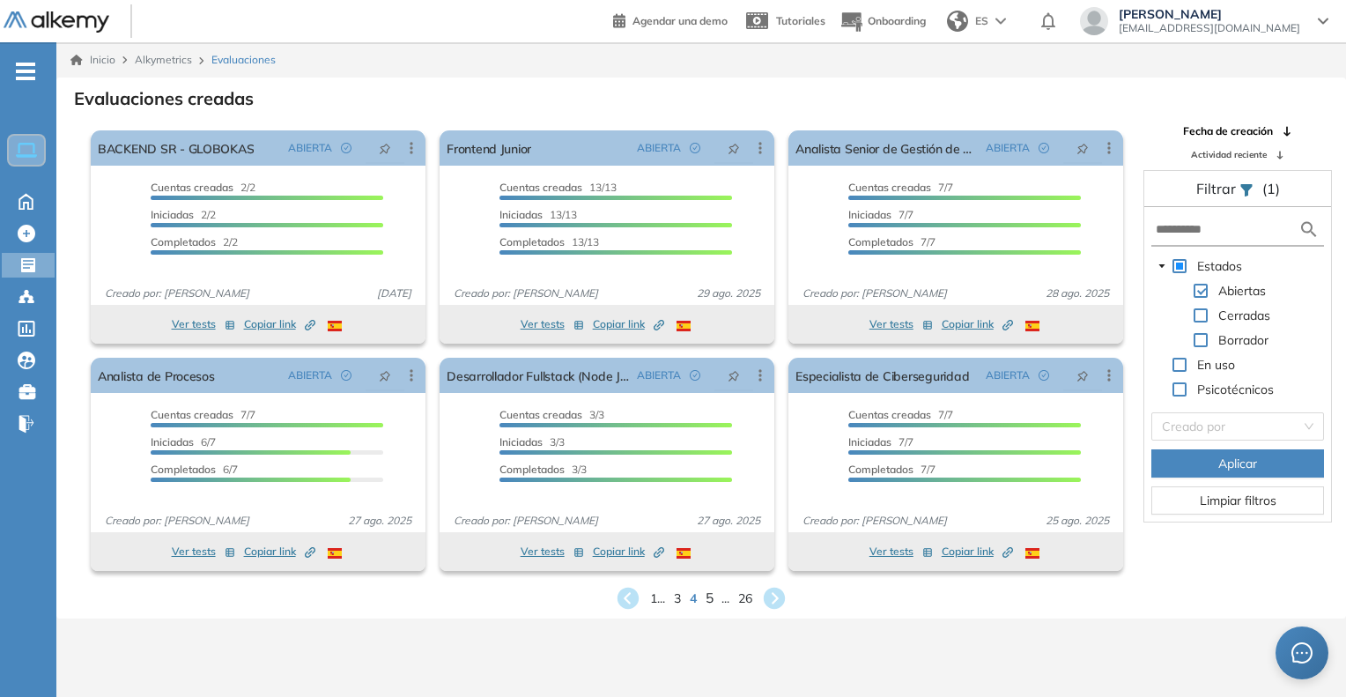
click at [707, 602] on span "5" at bounding box center [710, 598] width 8 height 20
click at [712, 595] on span "6" at bounding box center [710, 598] width 8 height 20
click at [704, 598] on div "1 ... 5 6 7 ... 26" at bounding box center [700, 598] width 1261 height 26
click at [709, 600] on span "7" at bounding box center [710, 598] width 8 height 20
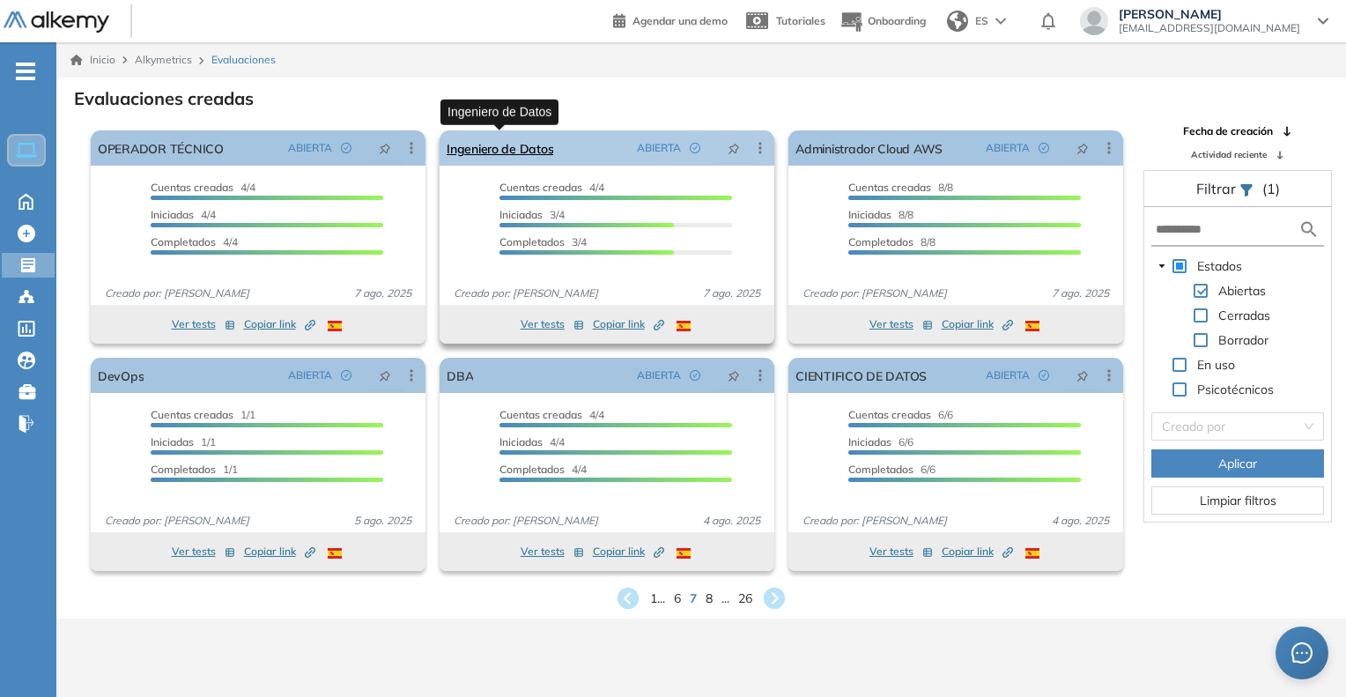
click at [478, 151] on link "Ingeniero de Datos" at bounding box center [500, 147] width 107 height 35
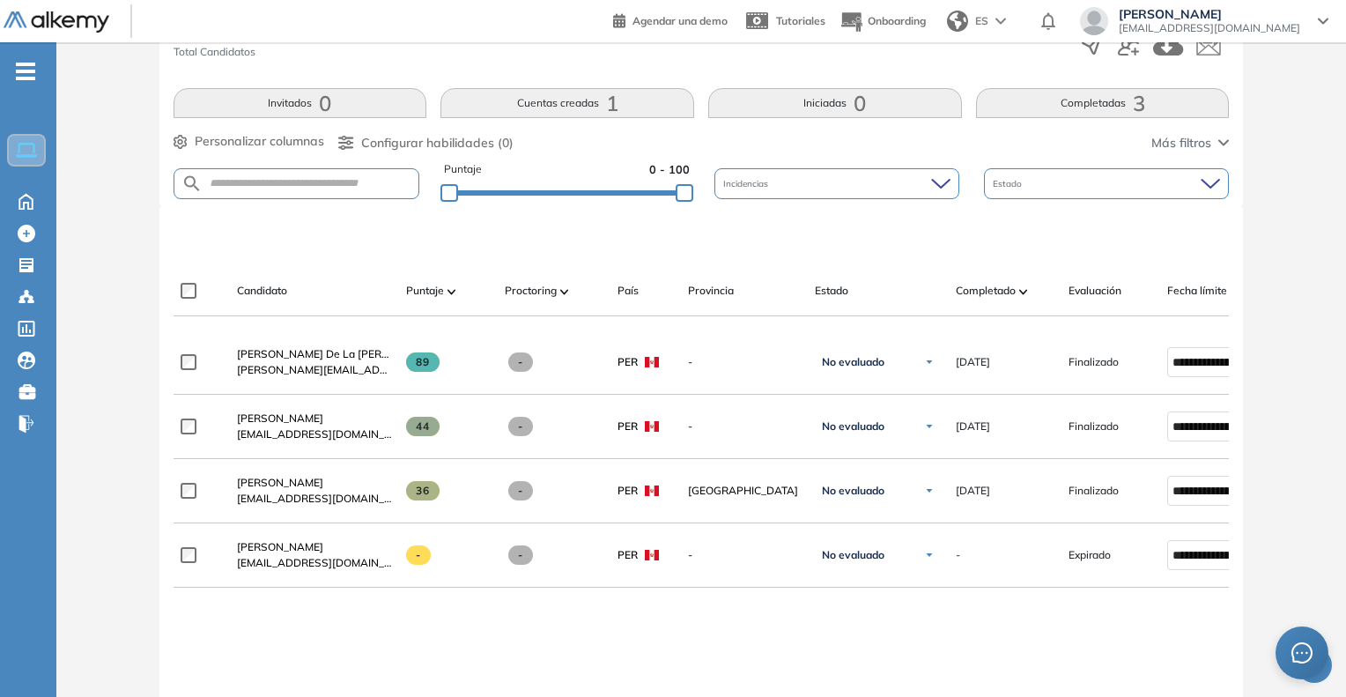
scroll to position [352, 0]
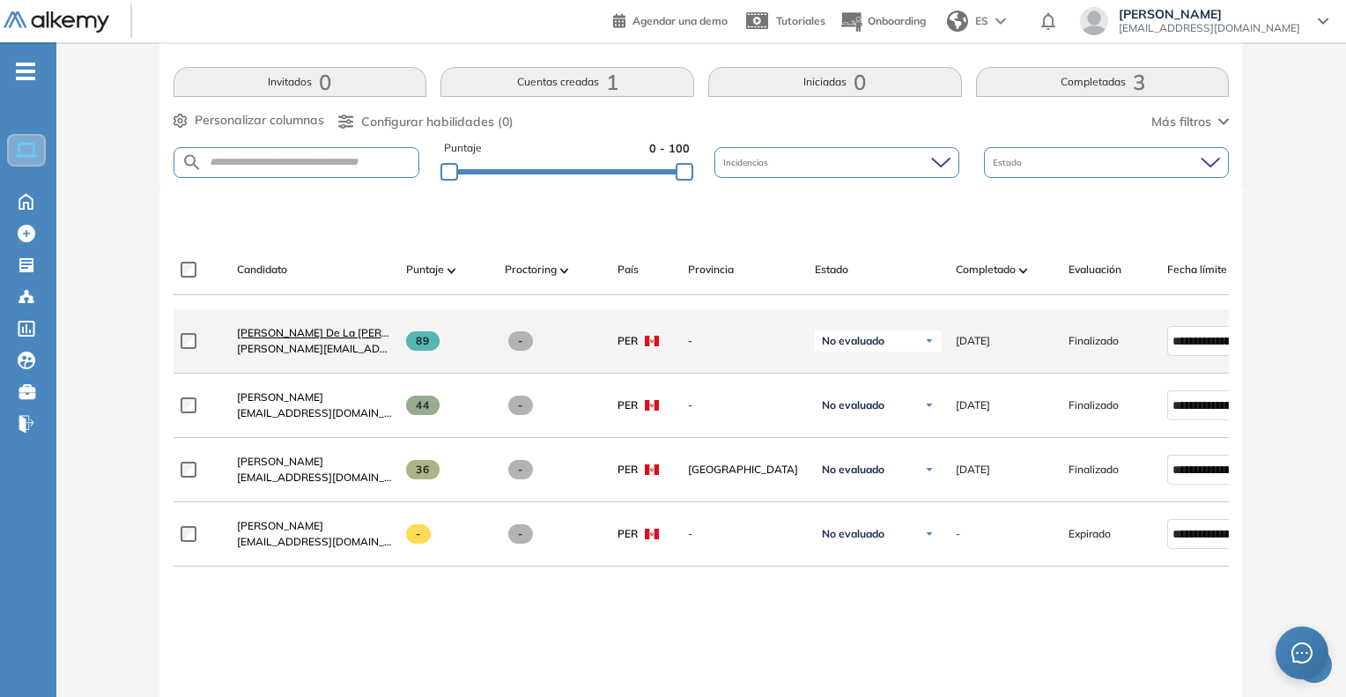
click at [312, 339] on span "Walter Miguel De La Cruz Acuña" at bounding box center [340, 332] width 207 height 13
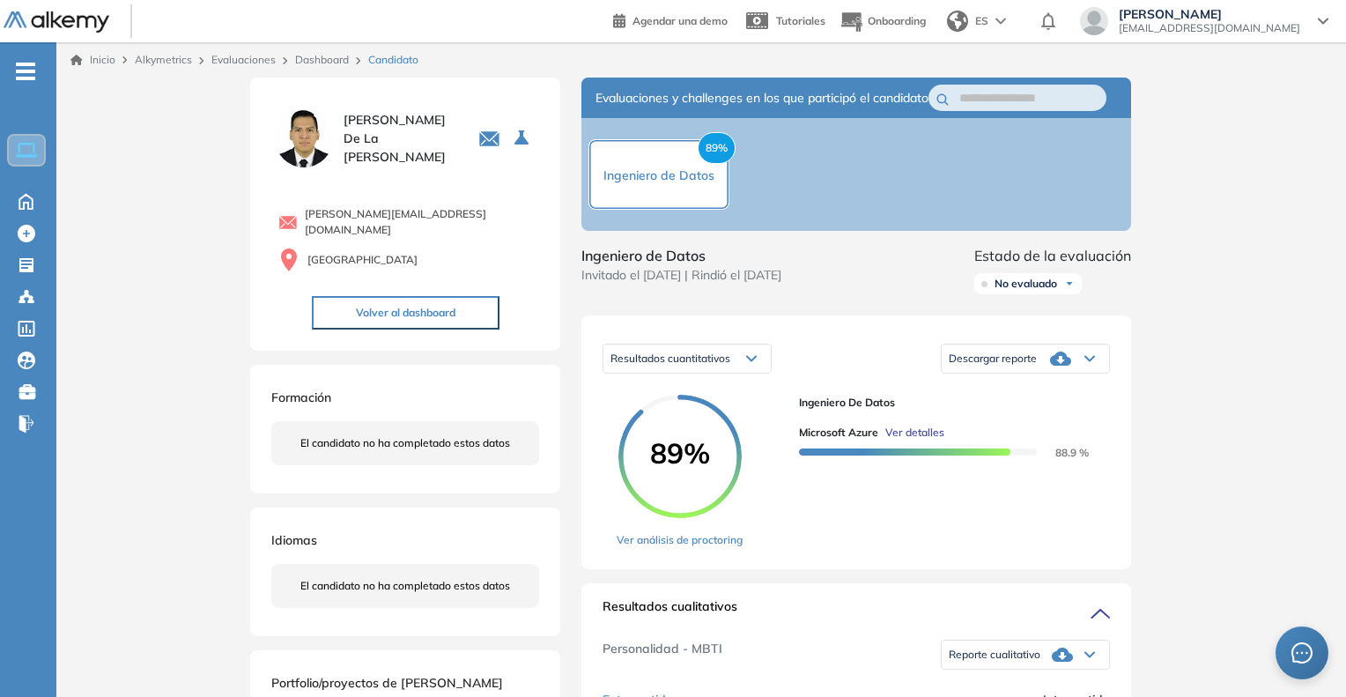
click at [330, 55] on link "Dashboard" at bounding box center [322, 59] width 54 height 13
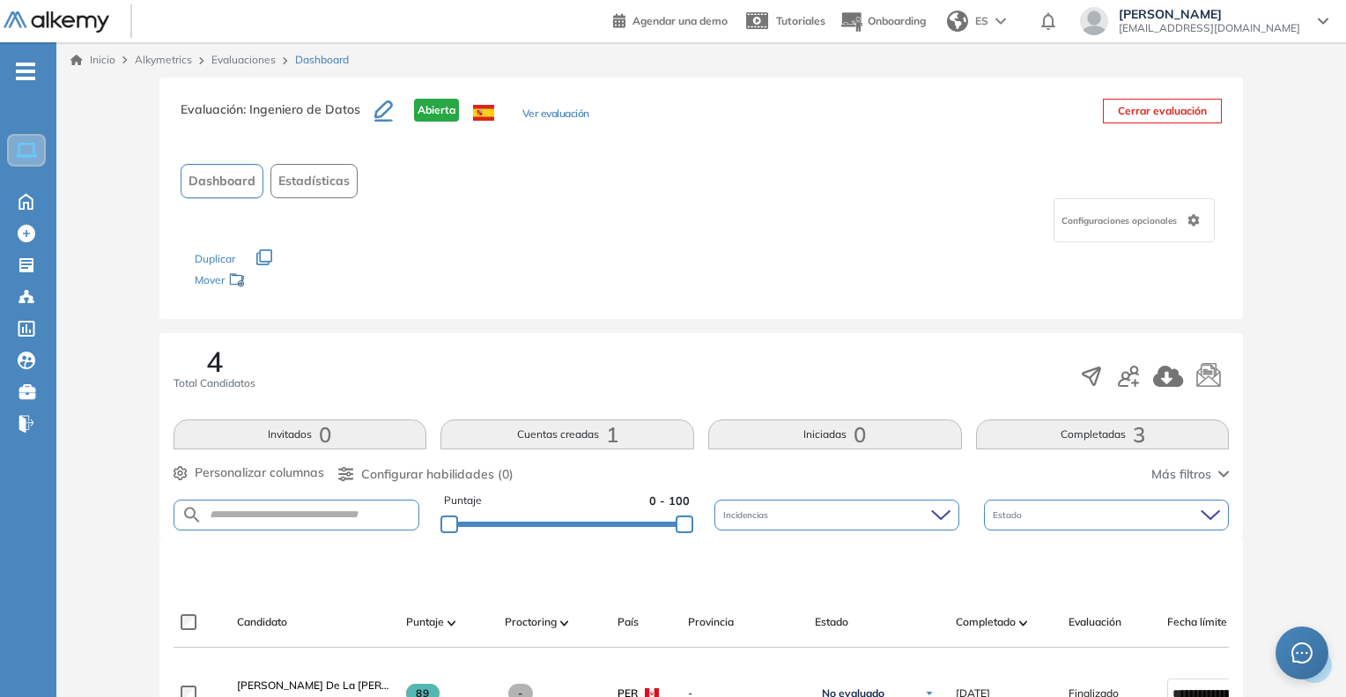
click at [245, 62] on link "Evaluaciones" at bounding box center [243, 59] width 64 height 13
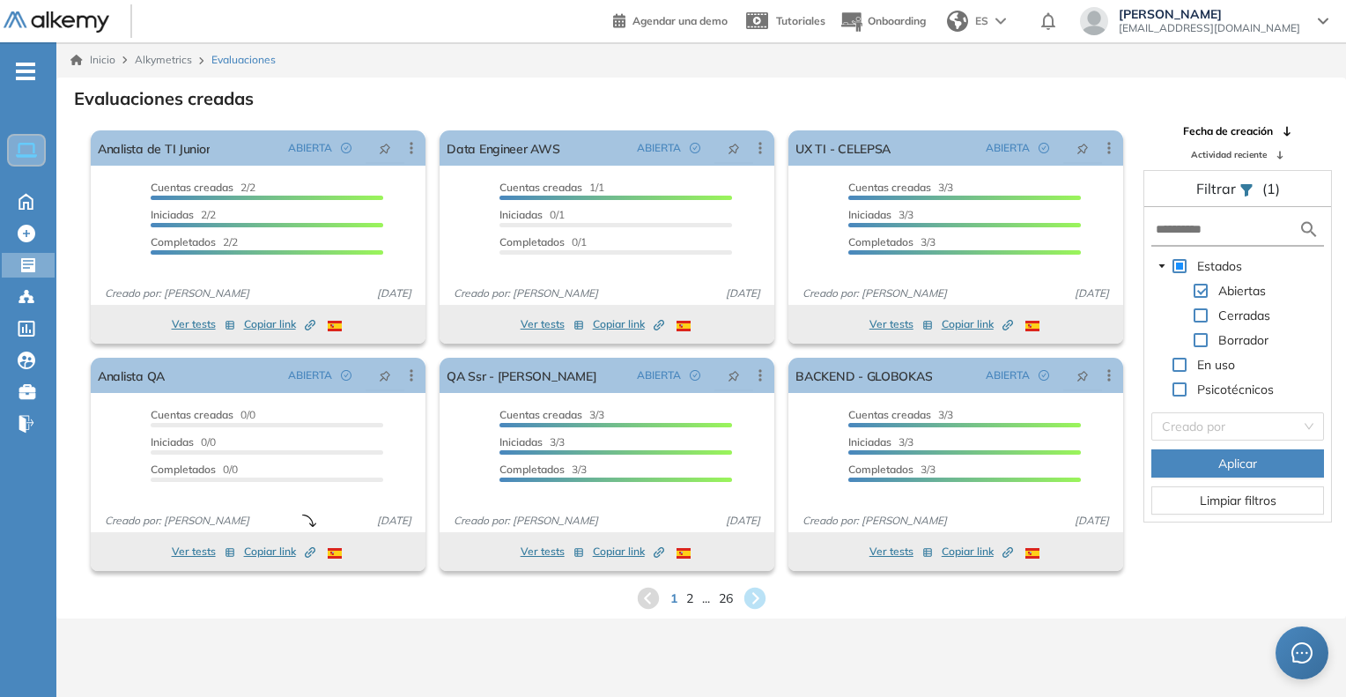
click at [686, 601] on span "2" at bounding box center [689, 598] width 7 height 18
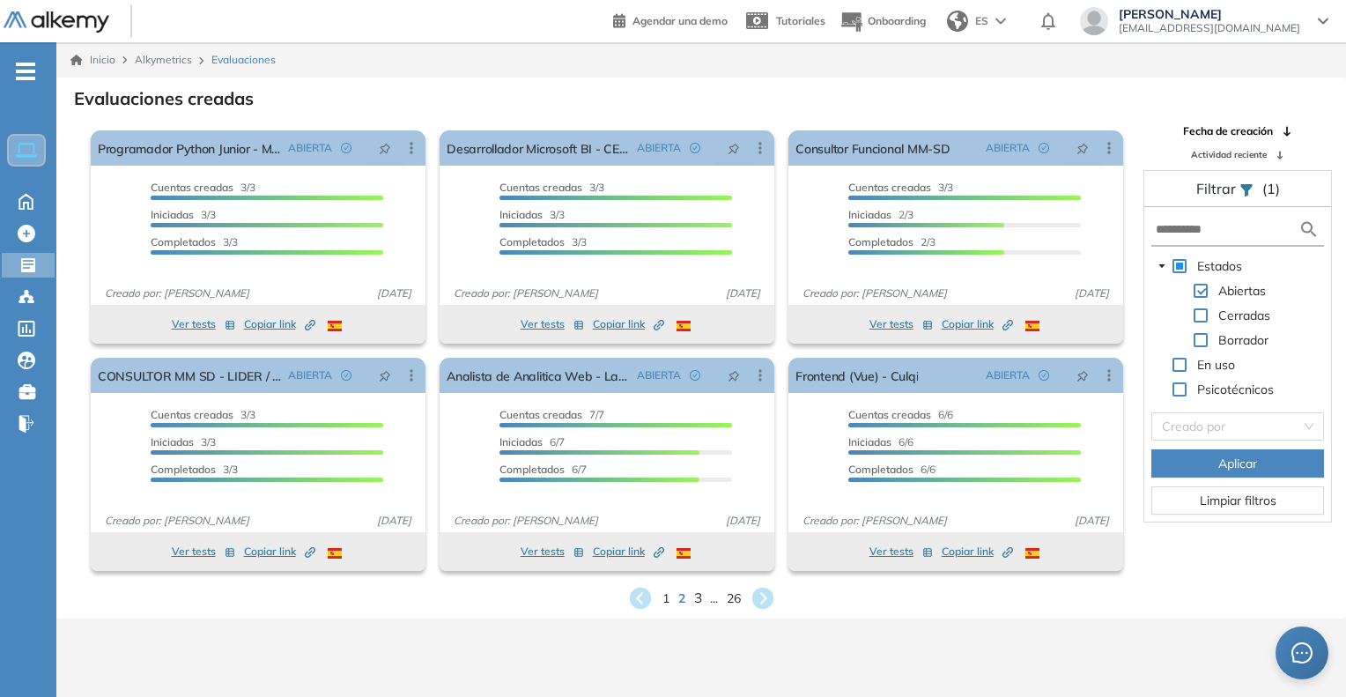
click at [694, 597] on span "3" at bounding box center [697, 598] width 8 height 20
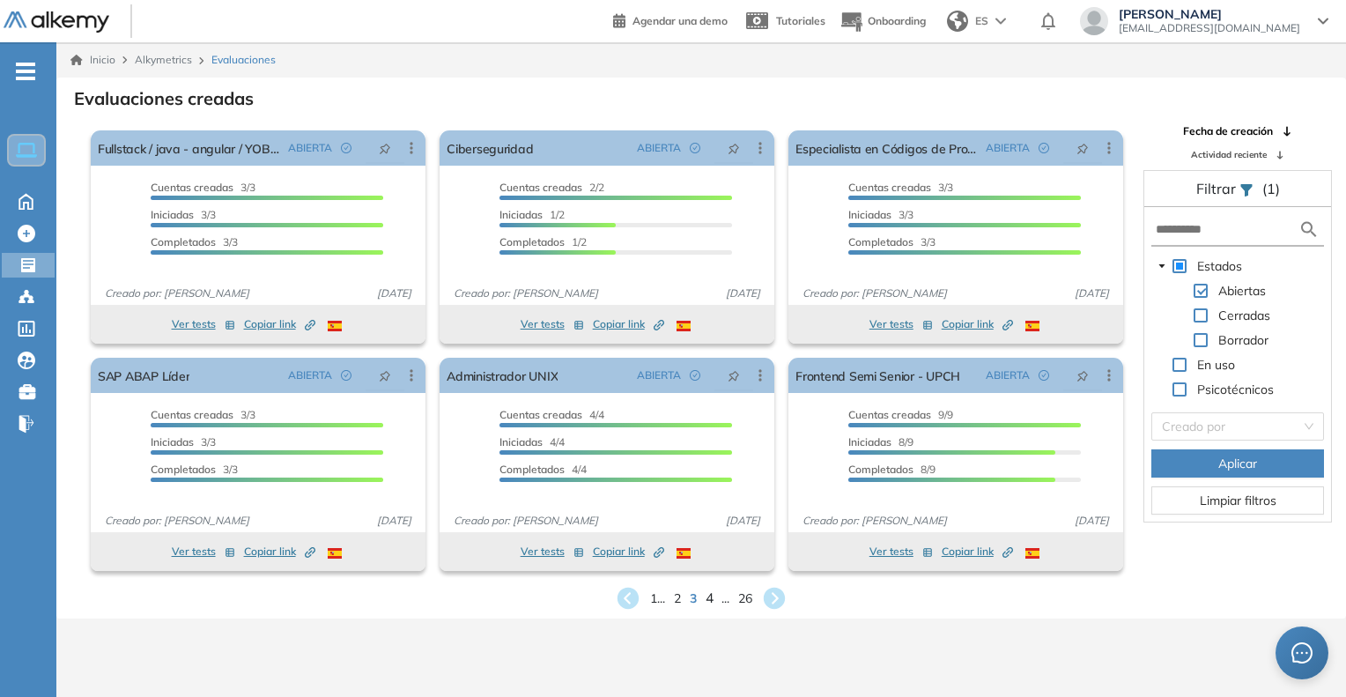
click at [709, 603] on span "4" at bounding box center [710, 598] width 8 height 20
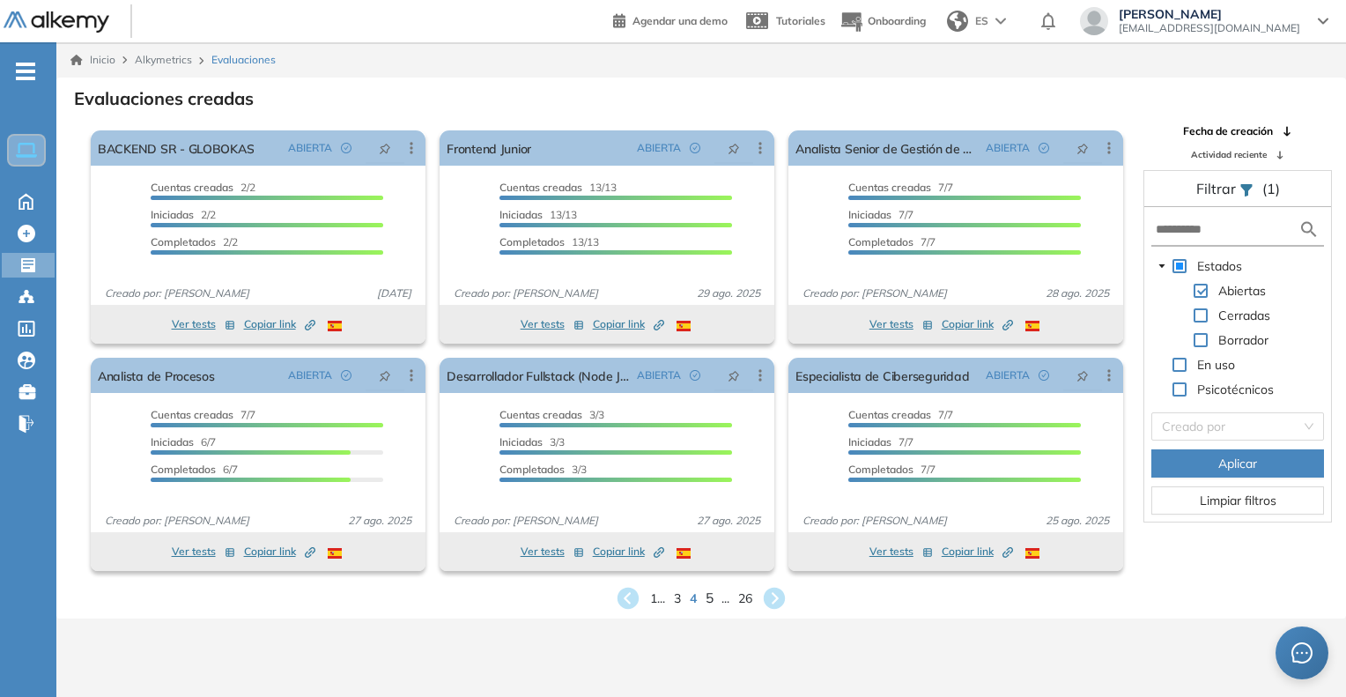
click at [708, 602] on span "5" at bounding box center [710, 598] width 8 height 20
click at [712, 595] on span "6" at bounding box center [710, 598] width 8 height 20
click at [709, 598] on span "7" at bounding box center [710, 598] width 8 height 20
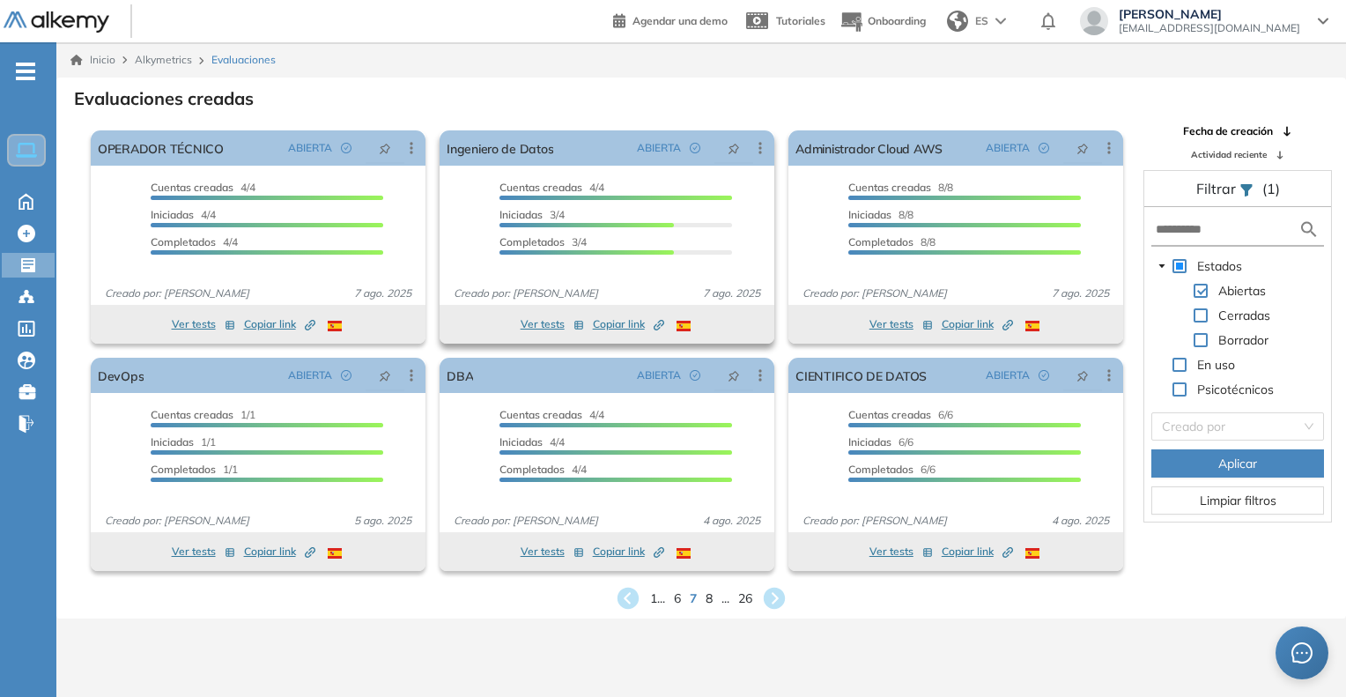
click at [623, 327] on span "Copiar link Created by potrace 1.16, written by Peter Selinger 2001-2019" at bounding box center [628, 324] width 71 height 16
click at [531, 153] on link "Ingeniero de Datos" at bounding box center [500, 147] width 107 height 35
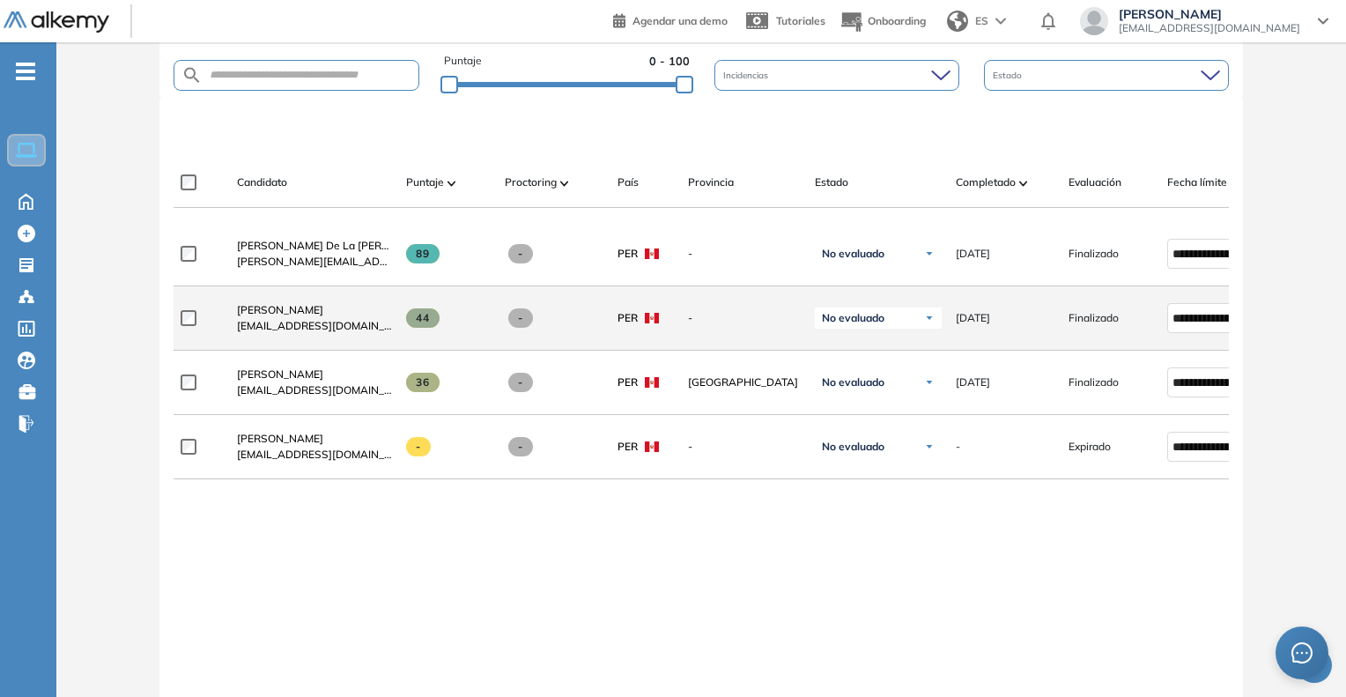
scroll to position [403, 0]
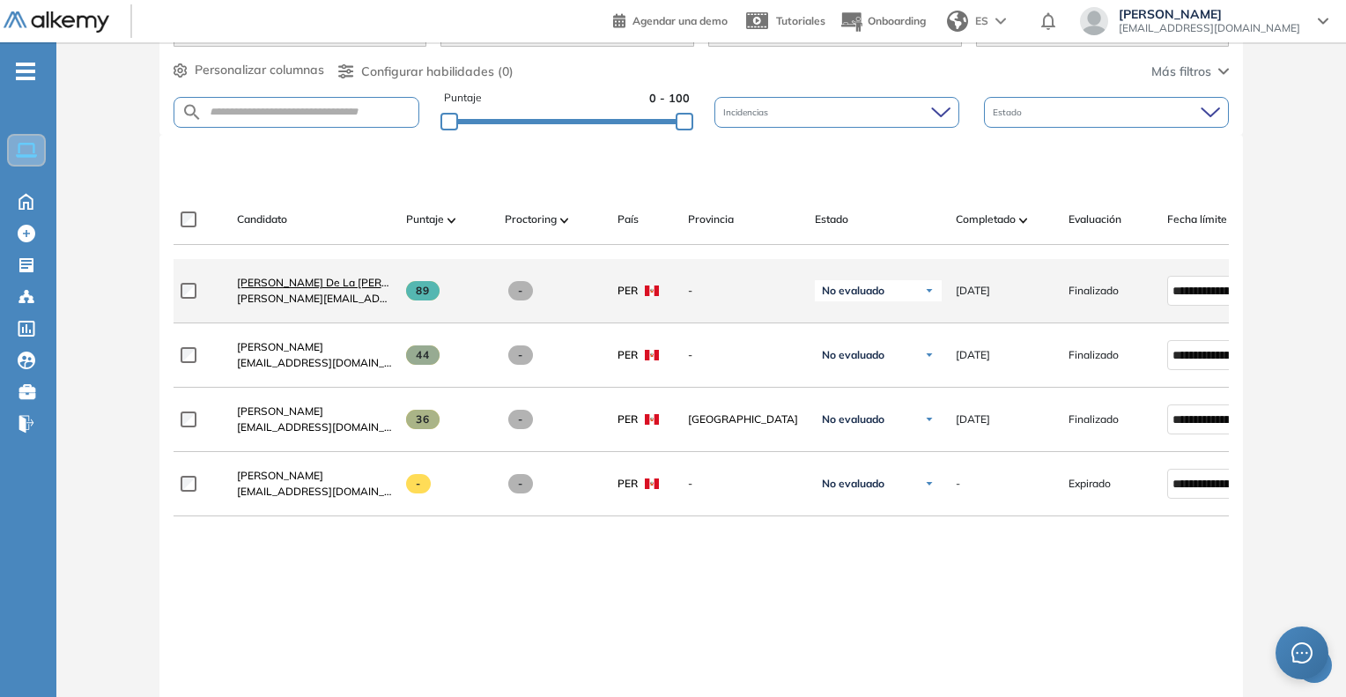
click at [277, 289] on span "Walter Miguel De La Cruz Acuña" at bounding box center [340, 282] width 207 height 13
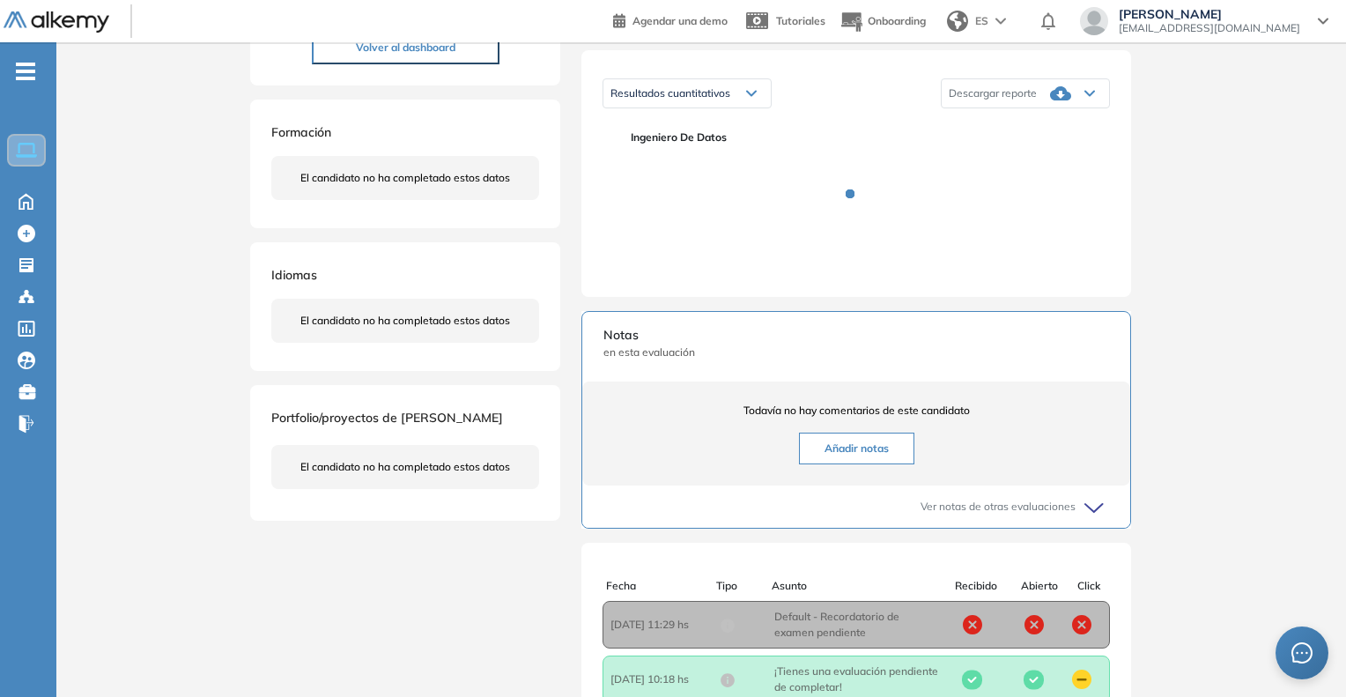
scroll to position [440, 0]
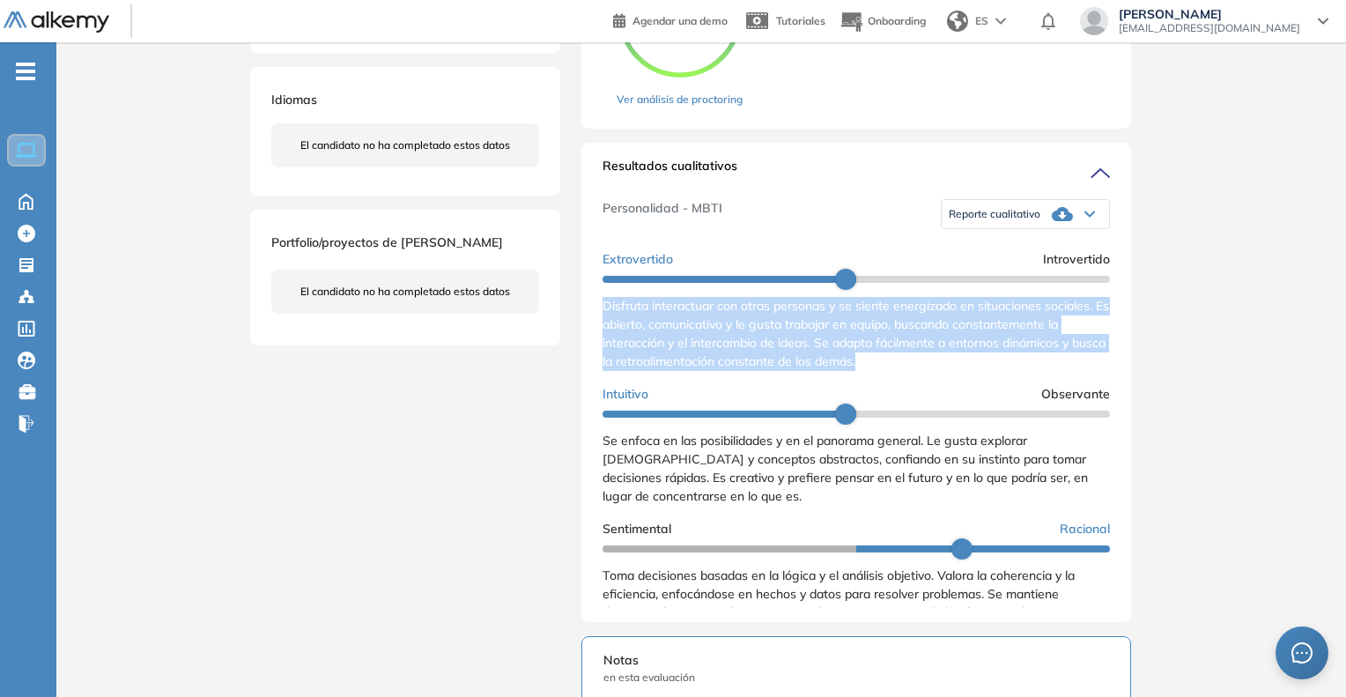
drag, startPoint x: 602, startPoint y: 317, endPoint x: 937, endPoint y: 373, distance: 340.2
click at [937, 373] on div "Resultados cualitativos Personalidad - MBTI Reporte cualitativo Reporte con Afi…" at bounding box center [856, 382] width 550 height 479
copy span "Disfruta interactuar con otras personas y se siente energizado en situaciones s…"
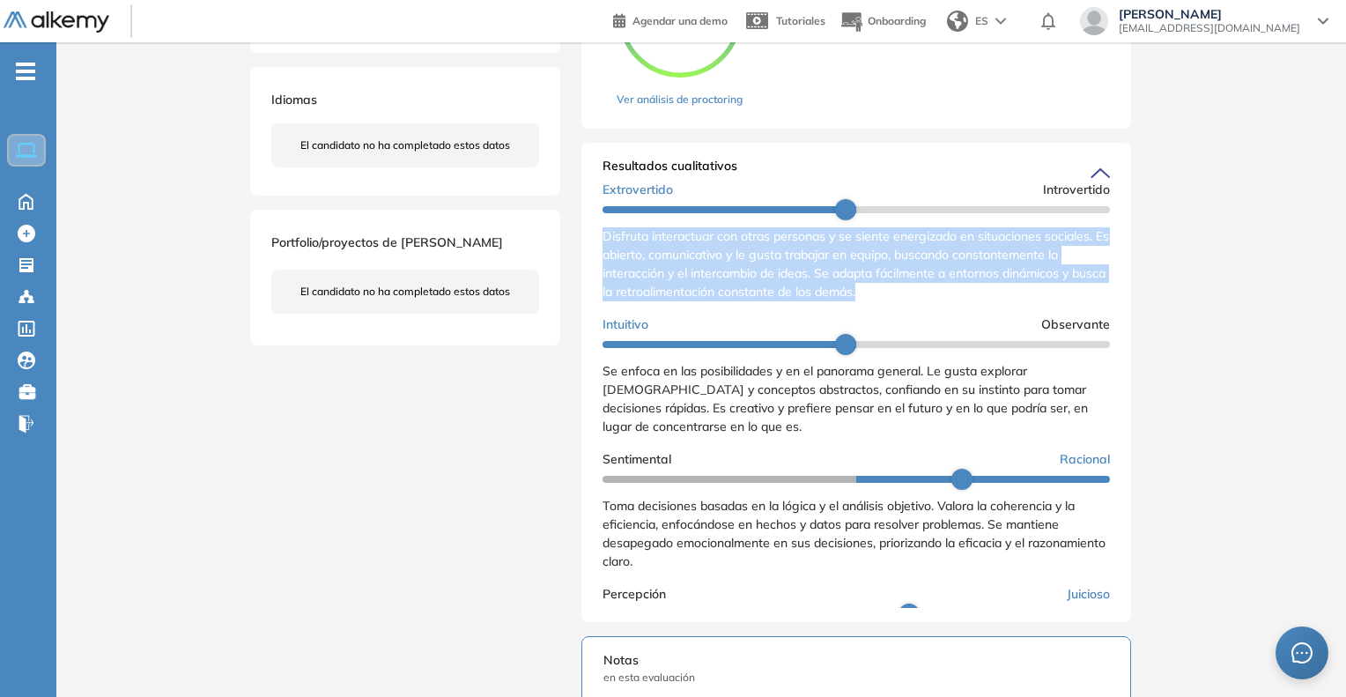
scroll to position [176, 0]
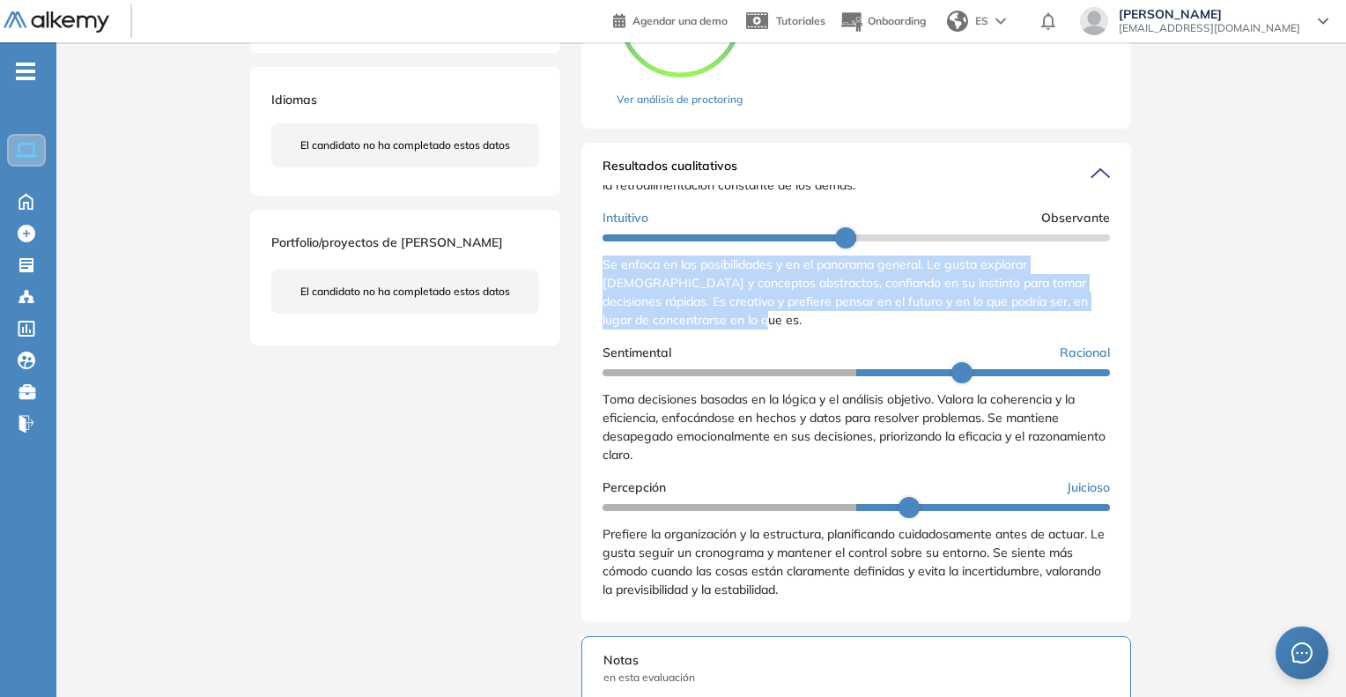
drag, startPoint x: 597, startPoint y: 280, endPoint x: 764, endPoint y: 338, distance: 176.4
click at [764, 338] on div "Resultados cualitativos Personalidad - MBTI Reporte cualitativo Reporte con Afi…" at bounding box center [856, 382] width 550 height 479
copy span "Se enfoca en las posibilidades y en el panorama general. Le gusta explorar nuev…"
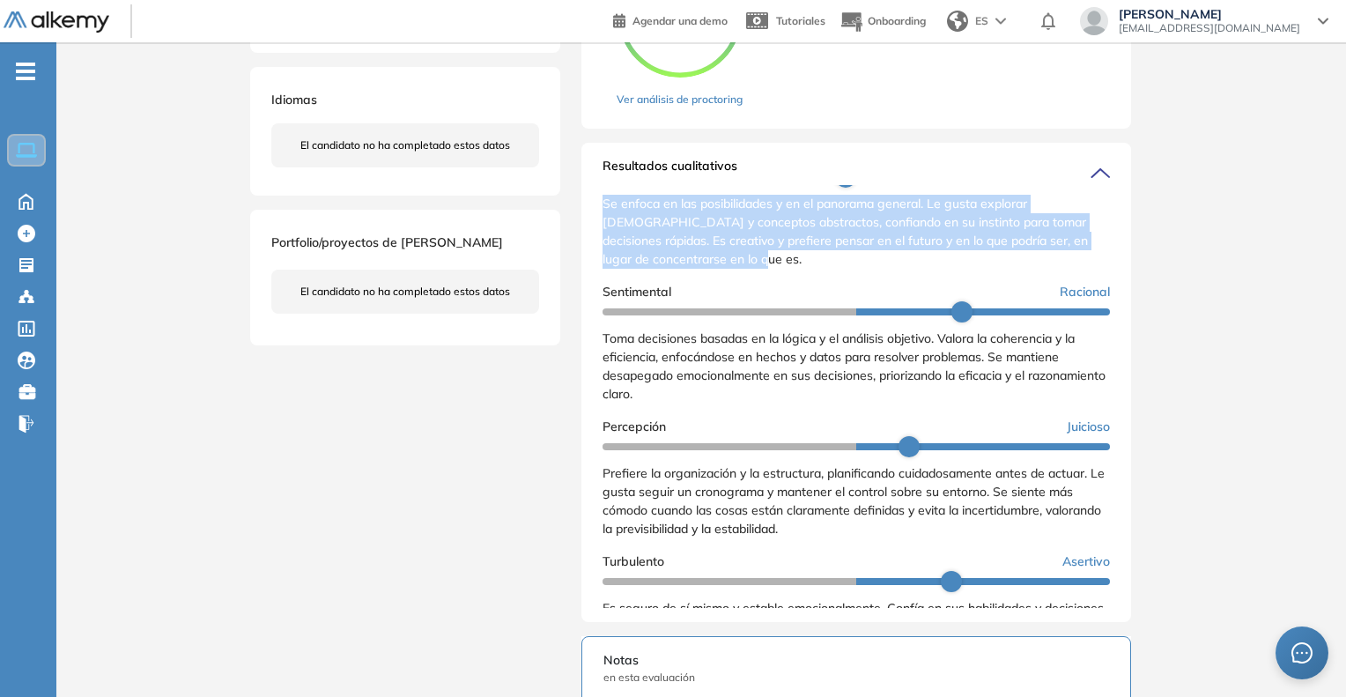
scroll to position [264, 0]
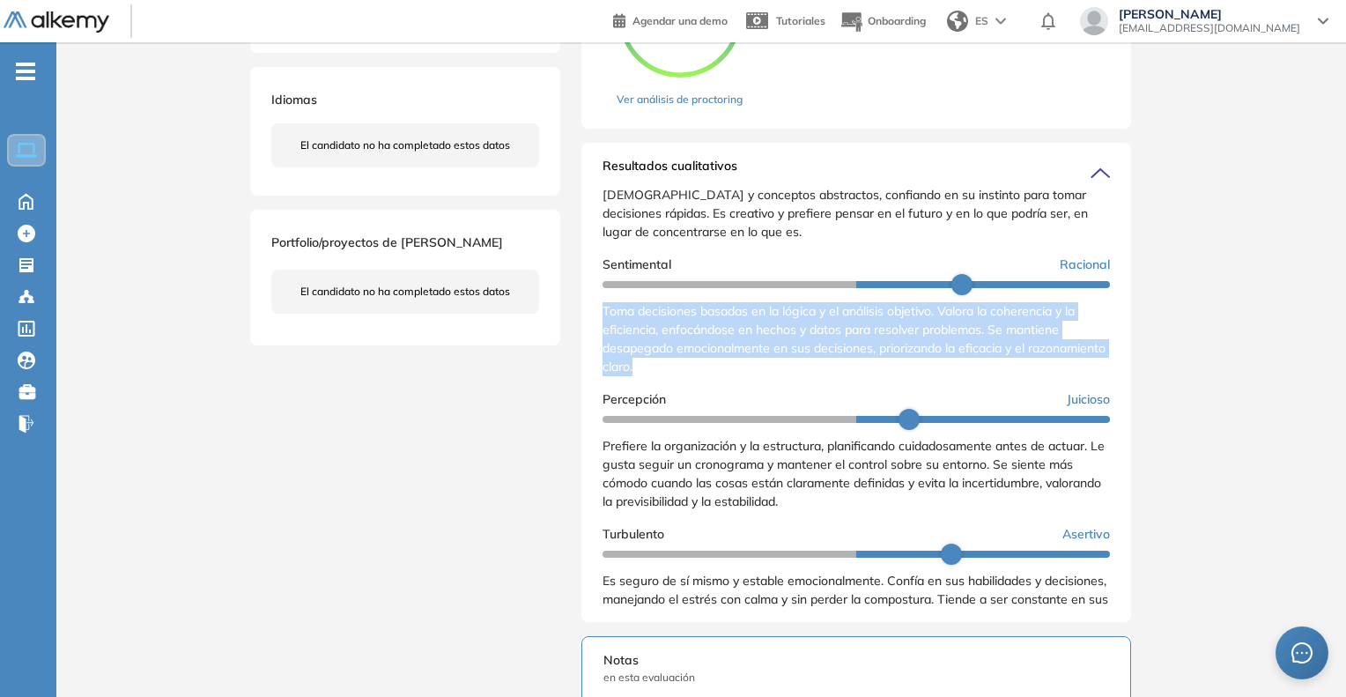
drag, startPoint x: 598, startPoint y: 330, endPoint x: 724, endPoint y: 385, distance: 137.3
click at [724, 385] on div "Resultados cualitativos Personalidad - MBTI Reporte cualitativo Reporte con Afi…" at bounding box center [856, 382] width 550 height 479
copy span "Toma decisiones basadas en la lógica y el análisis objetivo. Valora la coherenc…"
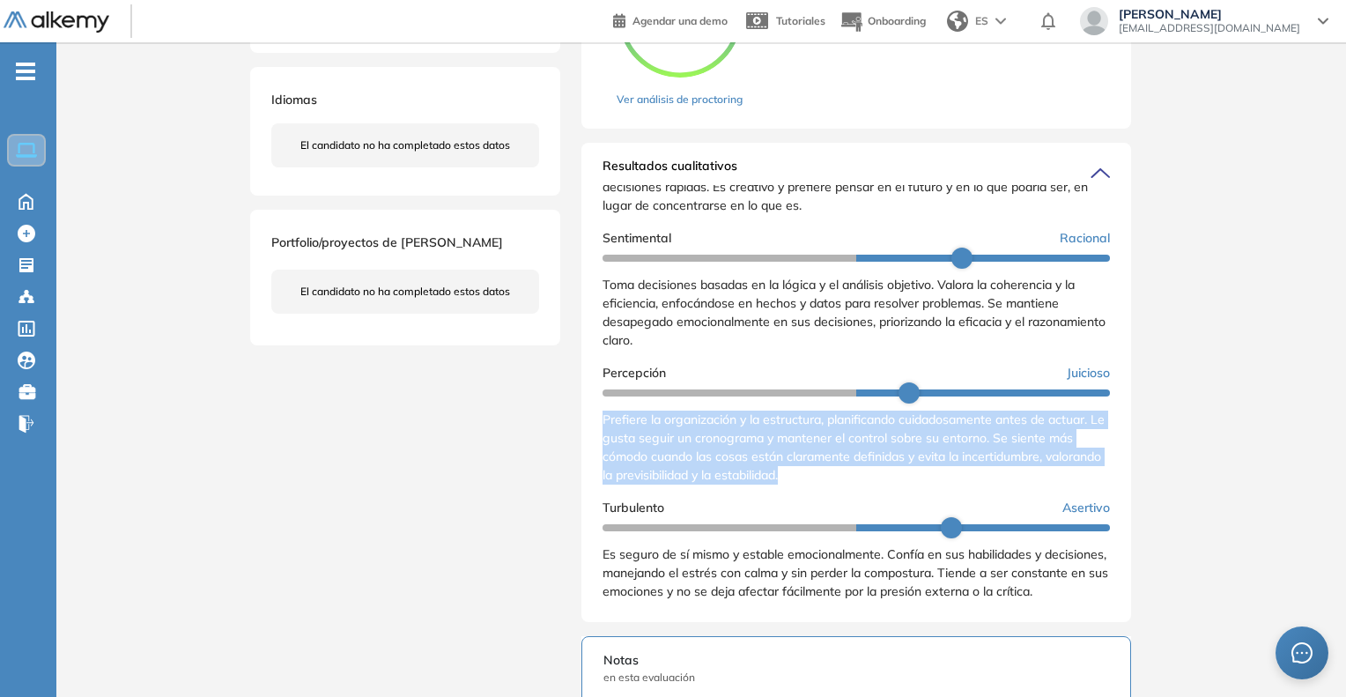
drag, startPoint x: 602, startPoint y: 418, endPoint x: 897, endPoint y: 478, distance: 301.3
click at [897, 478] on div "Resultados cualitativos Personalidad - MBTI Reporte cualitativo Reporte con Afi…" at bounding box center [856, 382] width 550 height 479
copy span "Prefiere la organización y la estructura, planificando cuidadosamente antes de …"
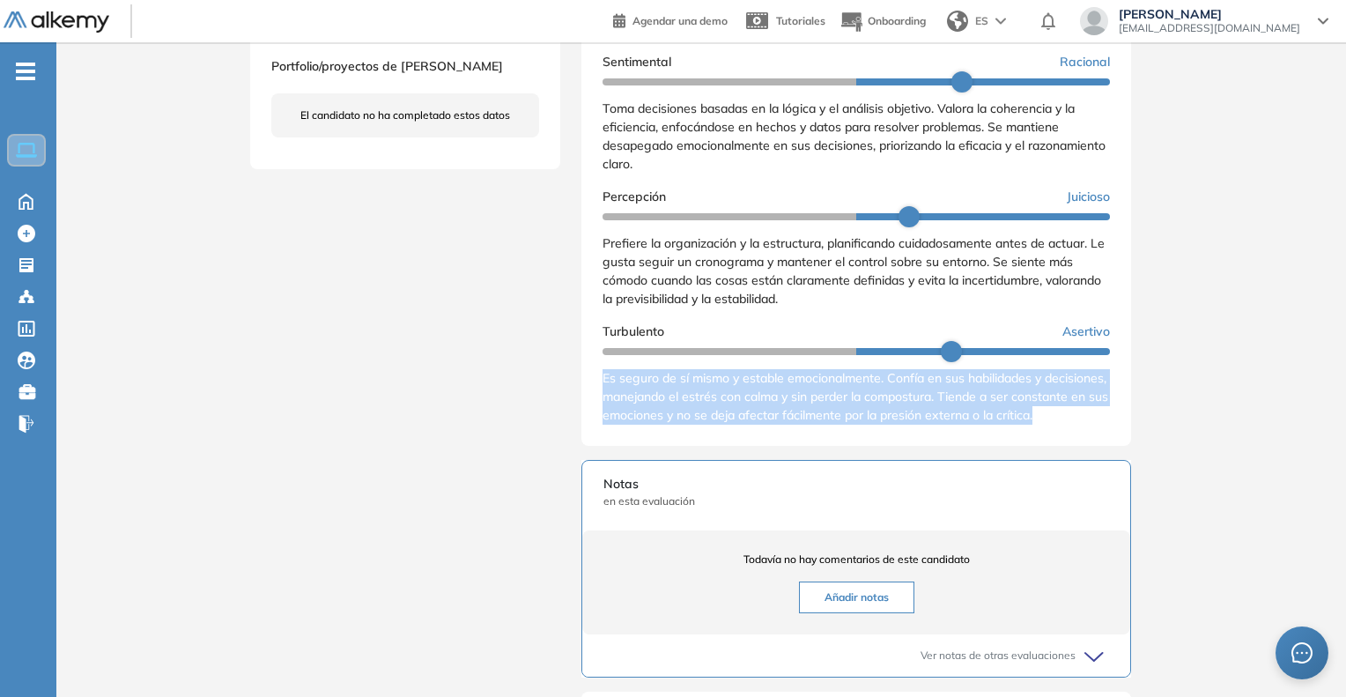
scroll to position [309, 0]
drag, startPoint x: 593, startPoint y: 373, endPoint x: 683, endPoint y: 443, distance: 114.2
click at [683, 443] on div "Resultados cualitativos Personalidad - MBTI Reporte cualitativo Reporte con Afi…" at bounding box center [856, 206] width 550 height 479
copy span "Es seguro de sí mismo y estable emocionalmente. Confía en sus habilidades y dec…"
